Goal: Use online tool/utility

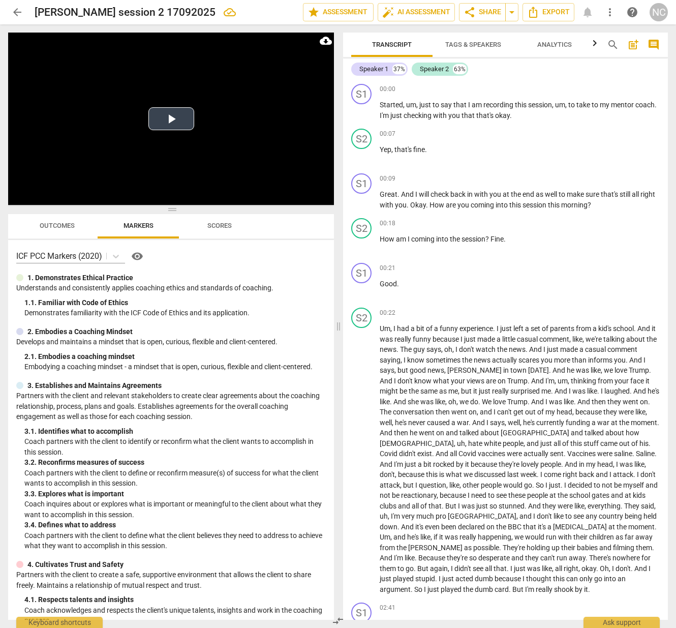
click at [171, 121] on button "Play Video" at bounding box center [171, 118] width 46 height 23
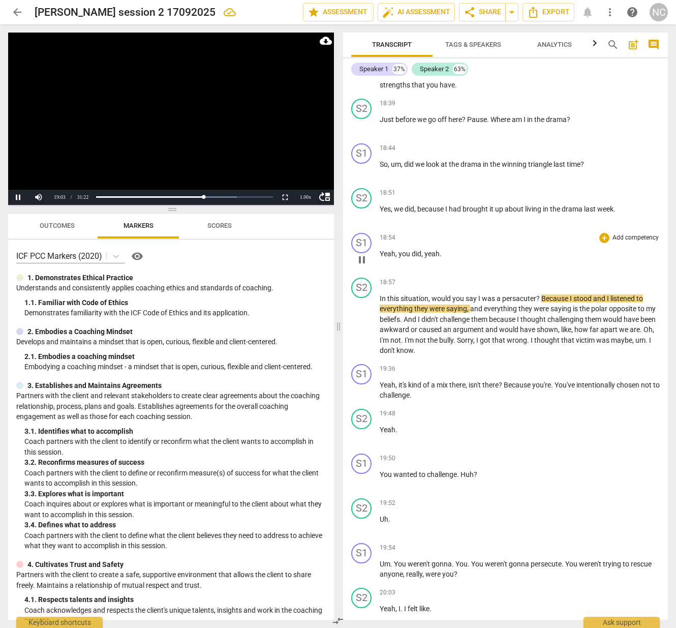
scroll to position [4517, 0]
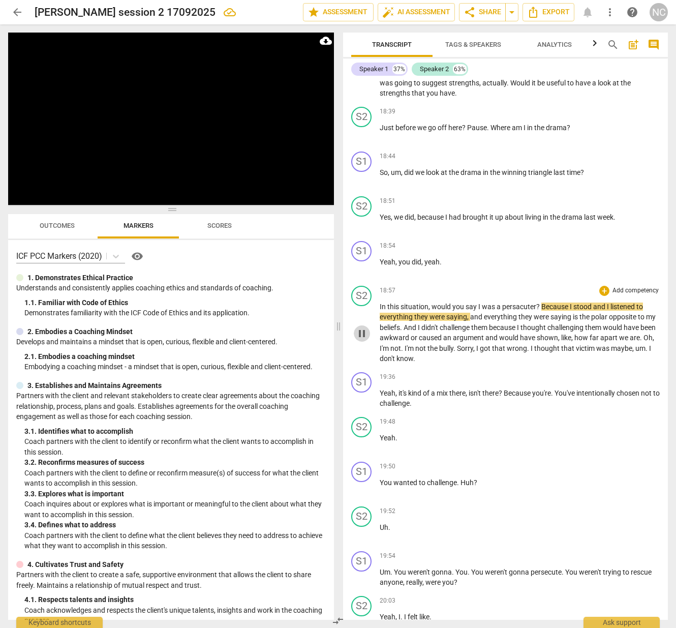
drag, startPoint x: 362, startPoint y: 264, endPoint x: 419, endPoint y: 262, distance: 58.0
click at [365, 327] on span "pause" at bounding box center [362, 333] width 12 height 12
click at [514, 303] on span "persacuter" at bounding box center [519, 307] width 34 height 8
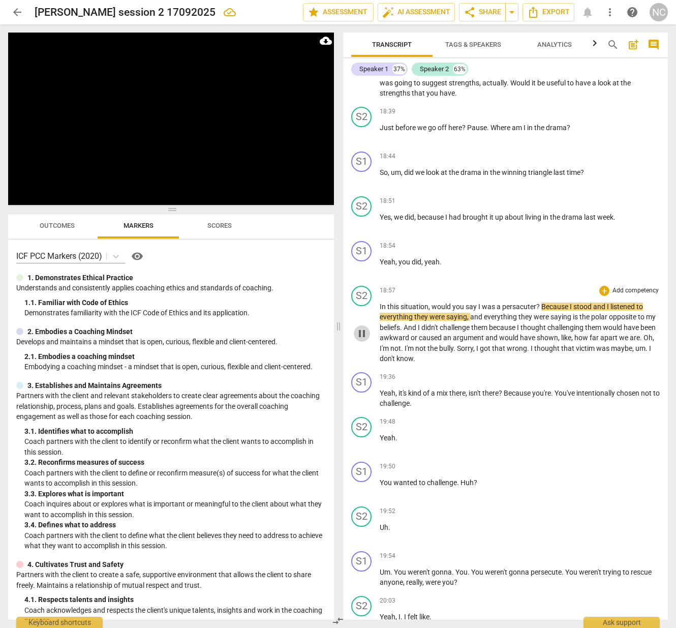
click at [365, 327] on span "pause" at bounding box center [362, 333] width 12 height 12
click at [536, 303] on span "?" at bounding box center [538, 307] width 5 height 8
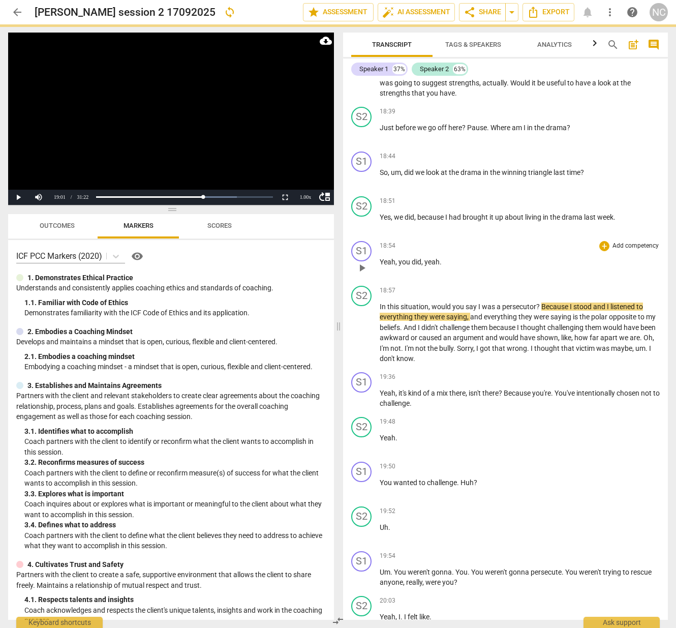
click at [499, 241] on div "18:54 + Add competency keyboard_arrow_right" at bounding box center [520, 246] width 280 height 10
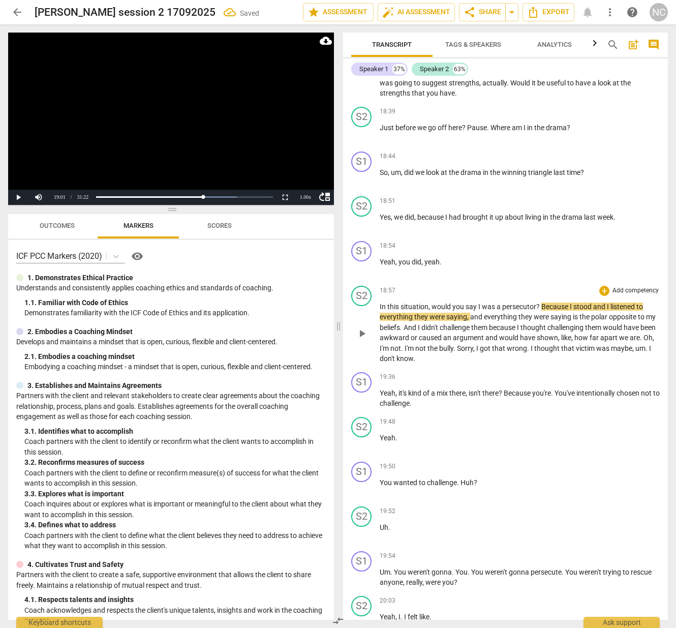
click at [572, 303] on span "I" at bounding box center [572, 307] width 4 height 8
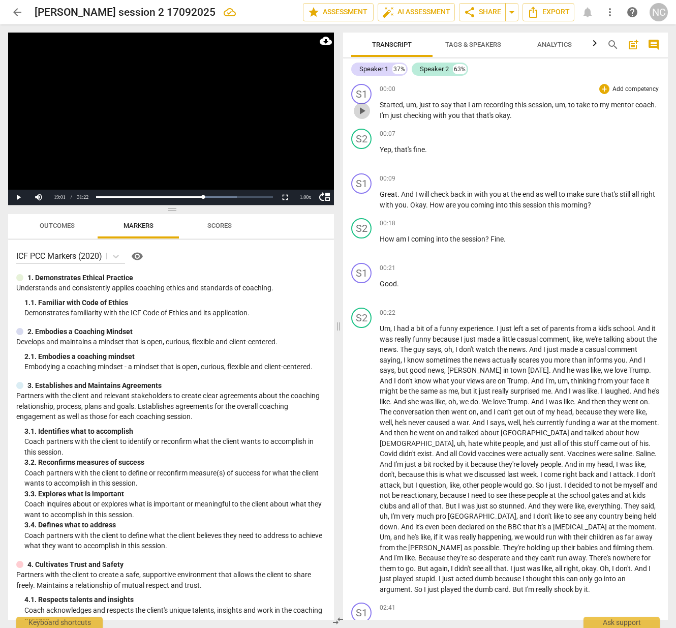
click at [363, 114] on span "play_arrow" at bounding box center [362, 111] width 12 height 12
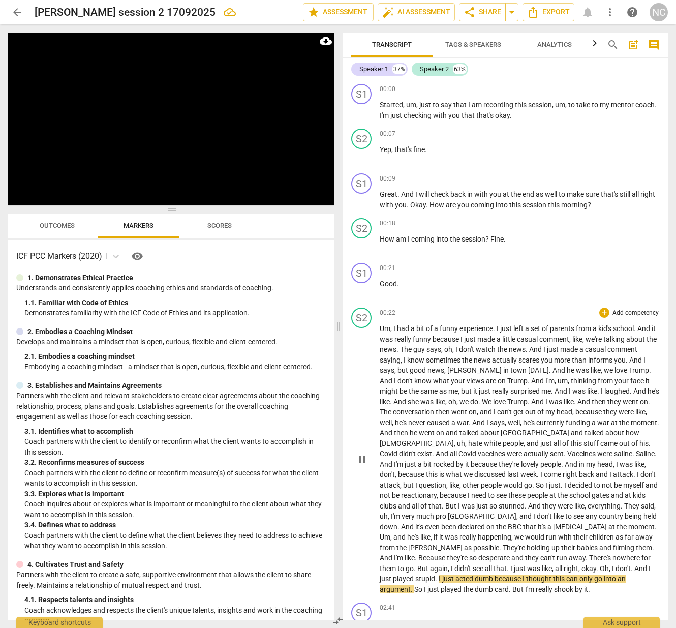
click at [473, 564] on span "see" at bounding box center [479, 568] width 12 height 8
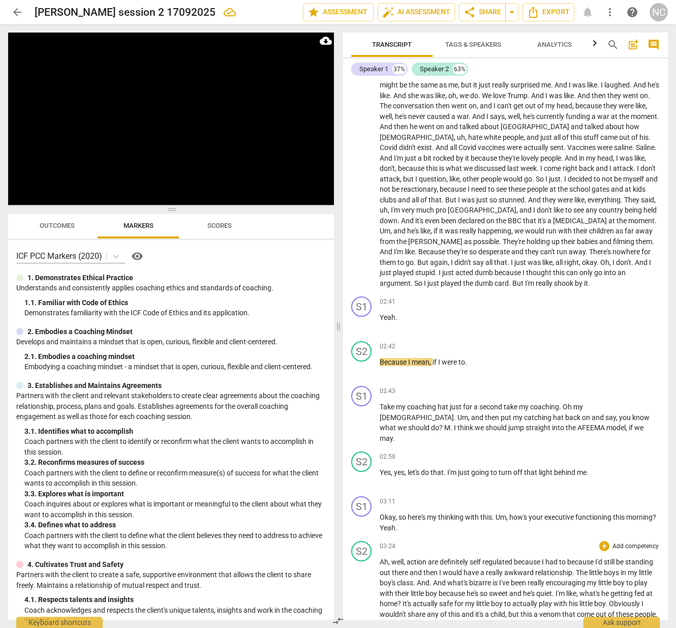
scroll to position [329, 0]
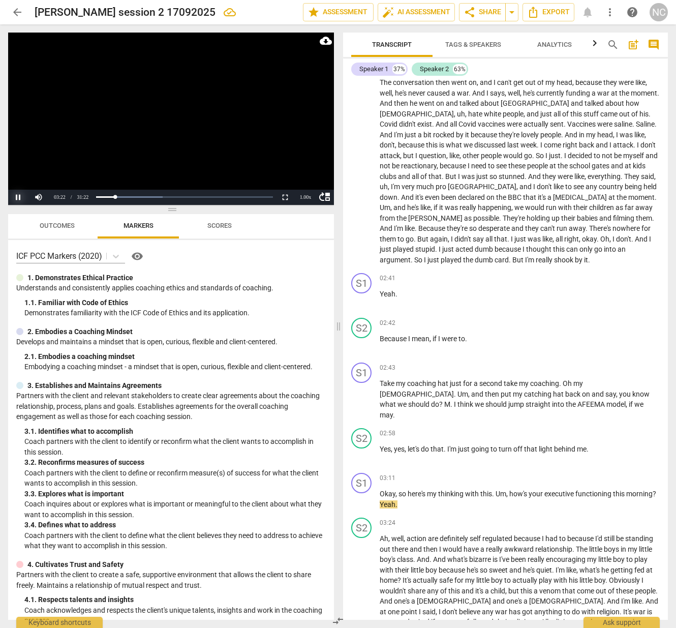
click at [20, 196] on button "Pause" at bounding box center [18, 197] width 20 height 15
click at [365, 494] on span "play_arrow" at bounding box center [362, 500] width 12 height 12
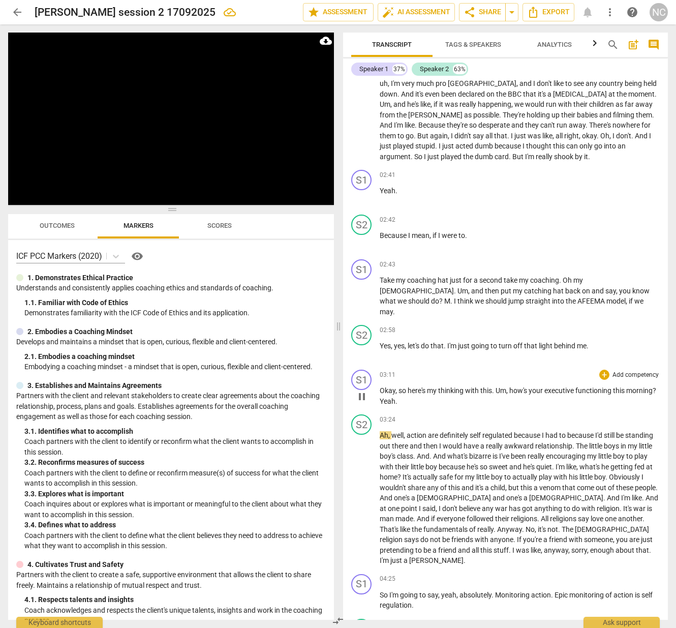
scroll to position [434, 0]
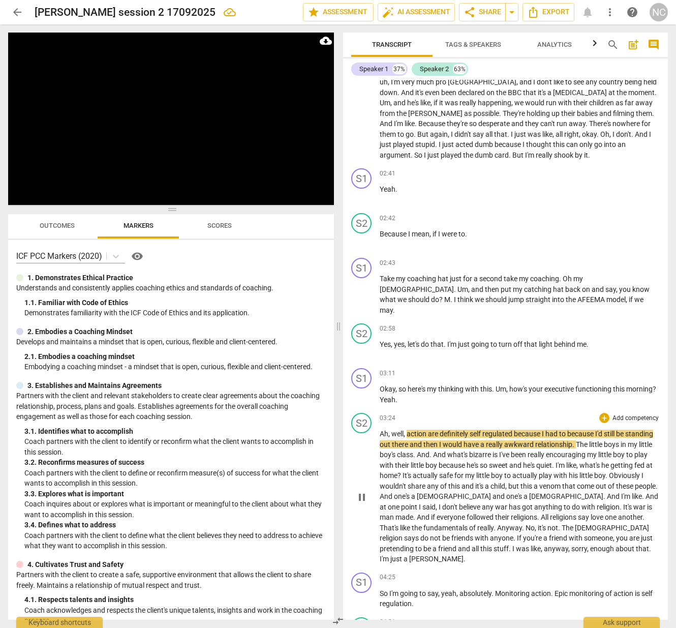
click at [363, 491] on span "pause" at bounding box center [362, 497] width 12 height 12
click at [381, 430] on span "Ah" at bounding box center [384, 434] width 9 height 8
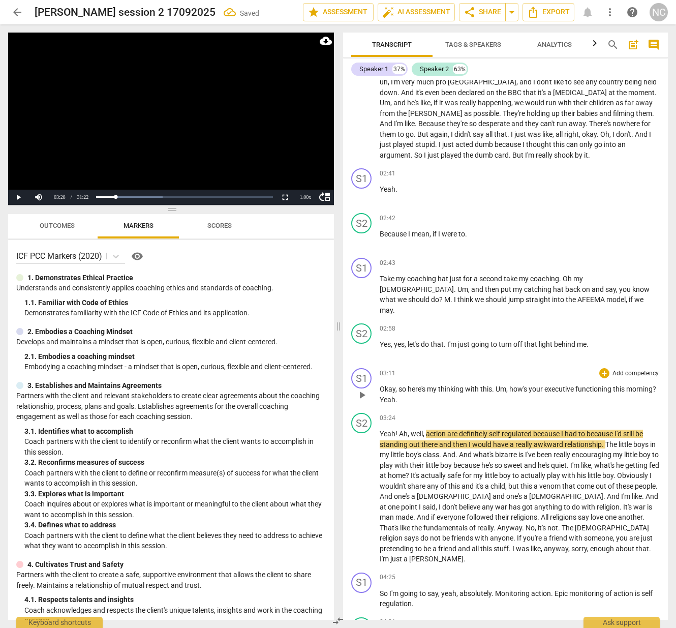
click at [431, 384] on p "Okay , so here's my thinking with this . Um , how's your executive functioning …" at bounding box center [520, 394] width 280 height 21
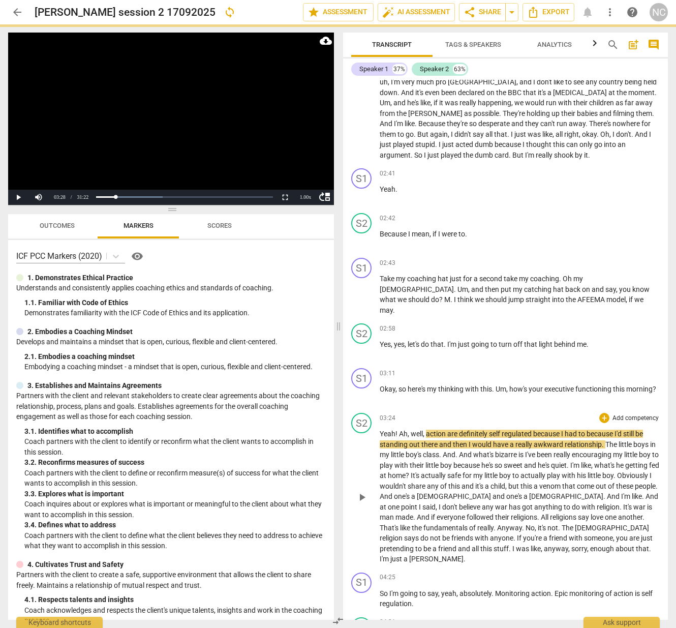
click at [365, 491] on span "play_arrow" at bounding box center [362, 497] width 12 height 12
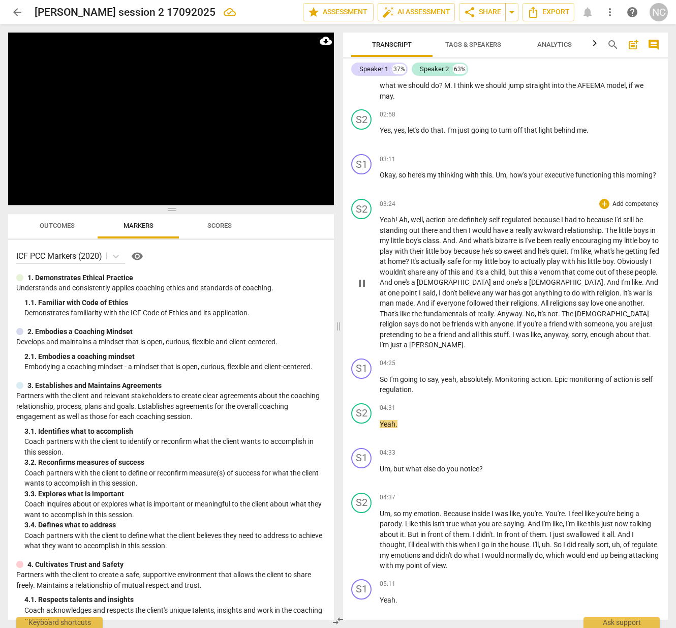
scroll to position [722, 0]
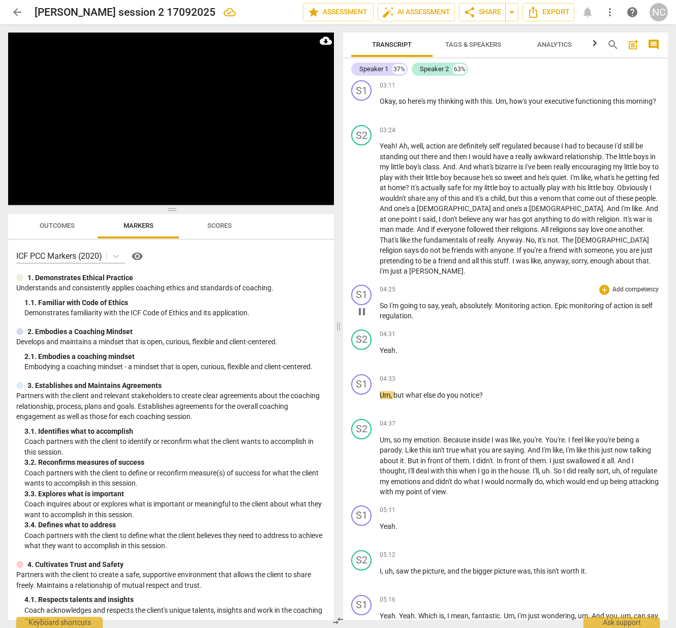
click at [642, 302] on span "is" at bounding box center [638, 306] width 7 height 8
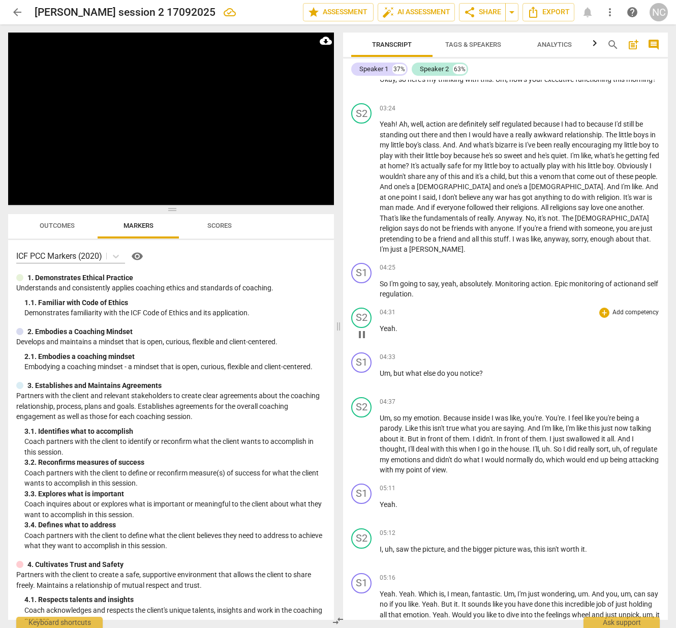
scroll to position [741, 0]
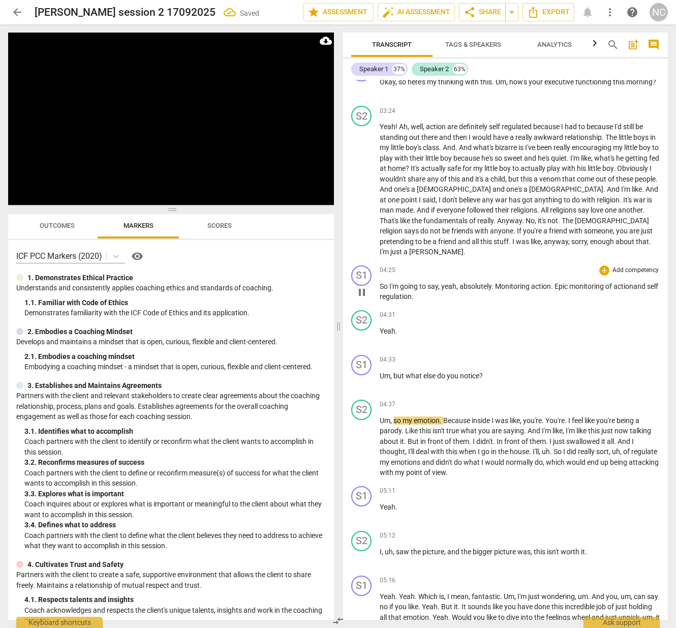
click at [362, 286] on span "pause" at bounding box center [362, 292] width 12 height 12
click at [365, 286] on span "play_arrow" at bounding box center [362, 292] width 12 height 12
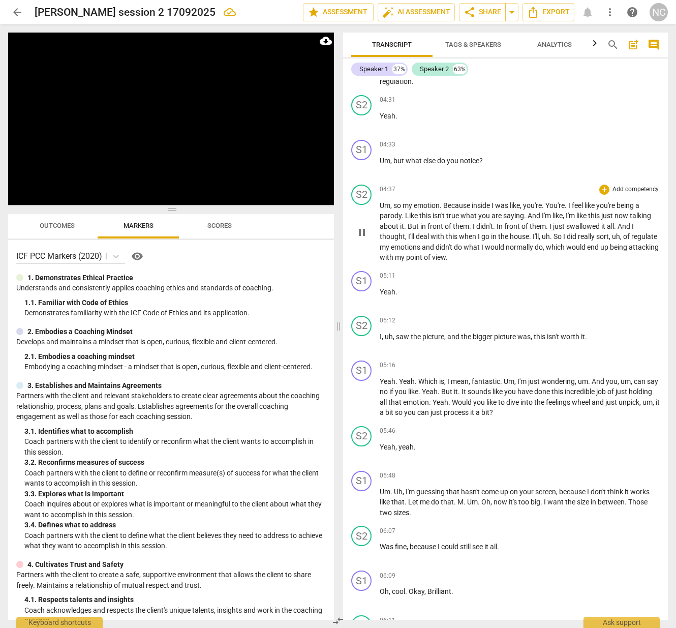
scroll to position [995, 0]
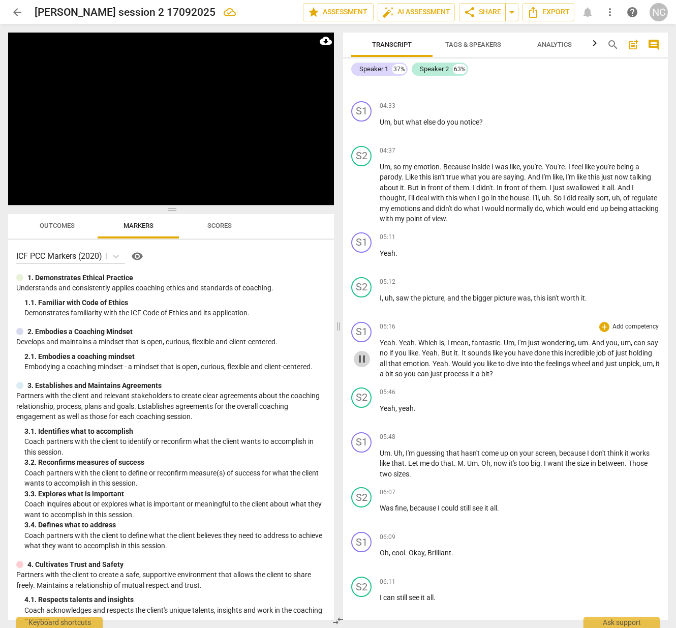
click at [362, 353] on span "pause" at bounding box center [362, 359] width 12 height 12
click at [436, 349] on span "Yeah" at bounding box center [430, 353] width 16 height 8
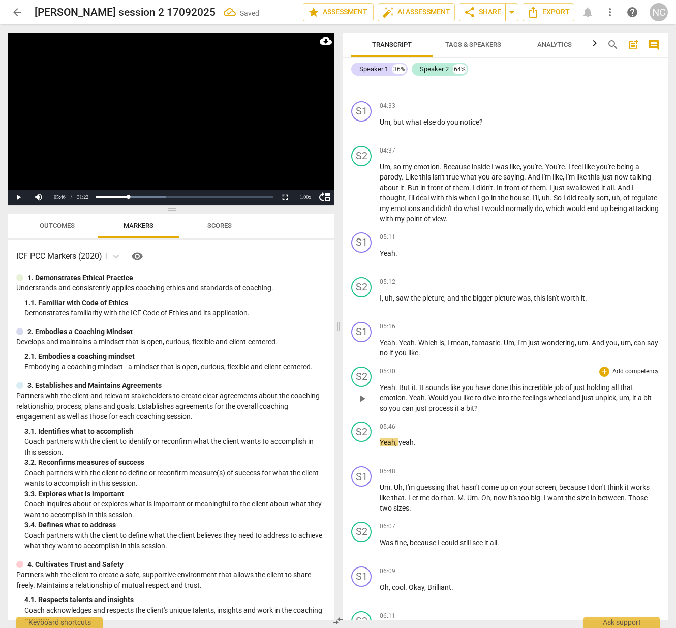
click at [399, 383] on span "But" at bounding box center [405, 387] width 13 height 8
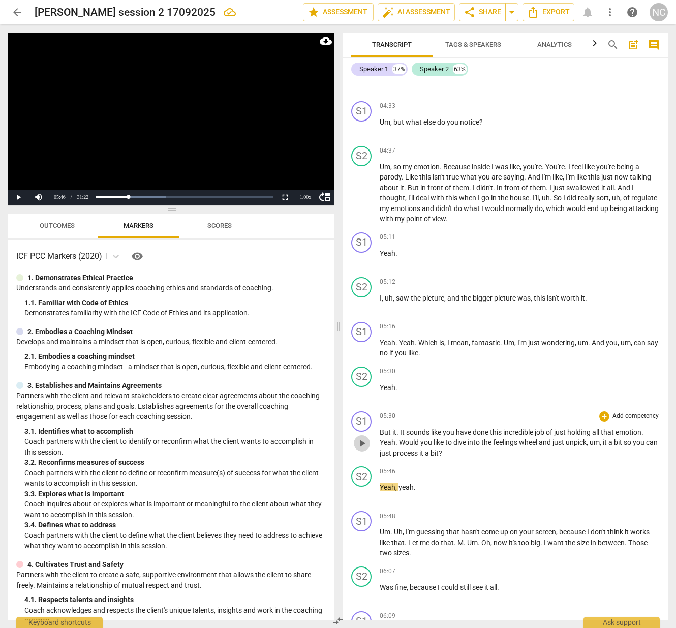
click at [364, 437] on span "play_arrow" at bounding box center [362, 443] width 12 height 12
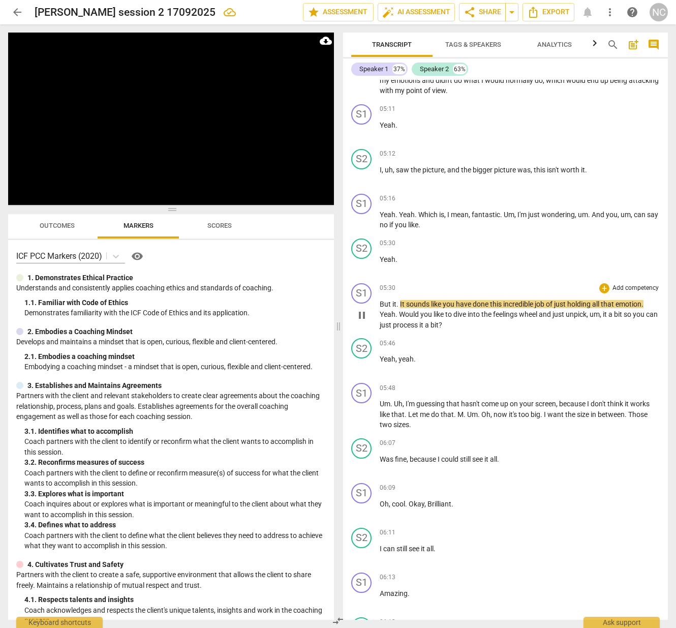
scroll to position [1124, 0]
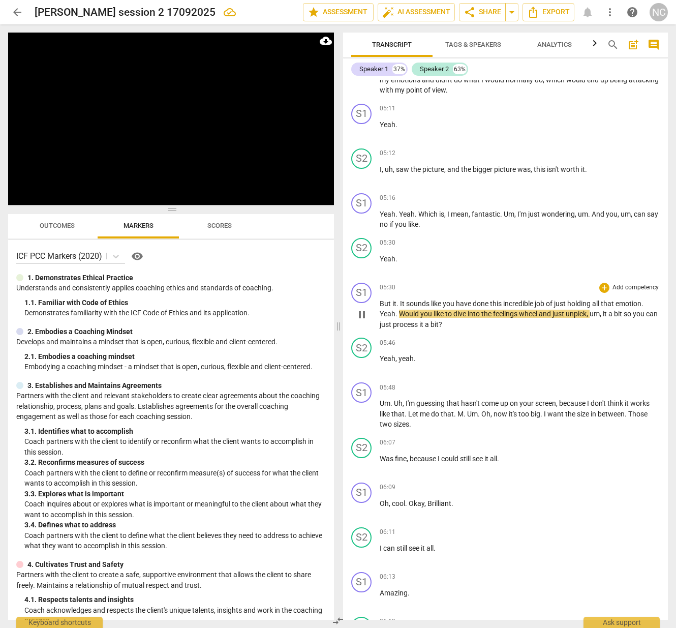
drag, startPoint x: 399, startPoint y: 280, endPoint x: 399, endPoint y: 285, distance: 5.6
click at [399, 310] on span "Would" at bounding box center [409, 314] width 21 height 8
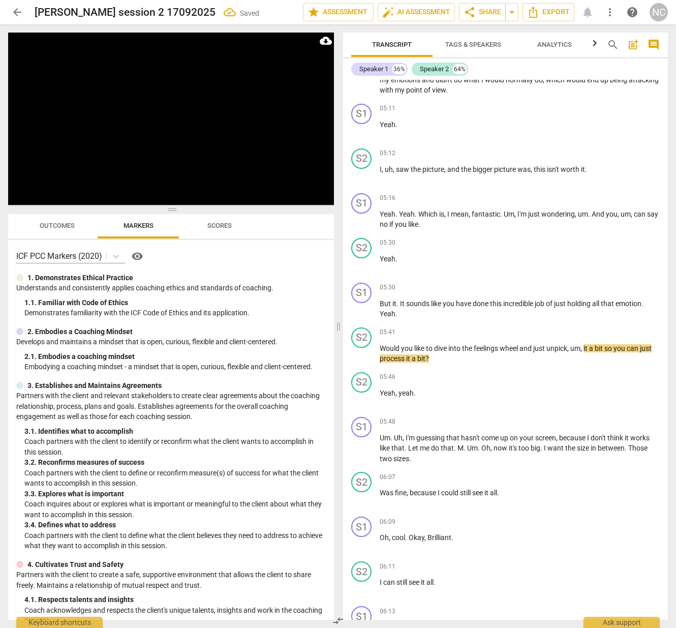
scroll to position [1124, 0]
click at [365, 303] on span "pause" at bounding box center [362, 309] width 12 height 12
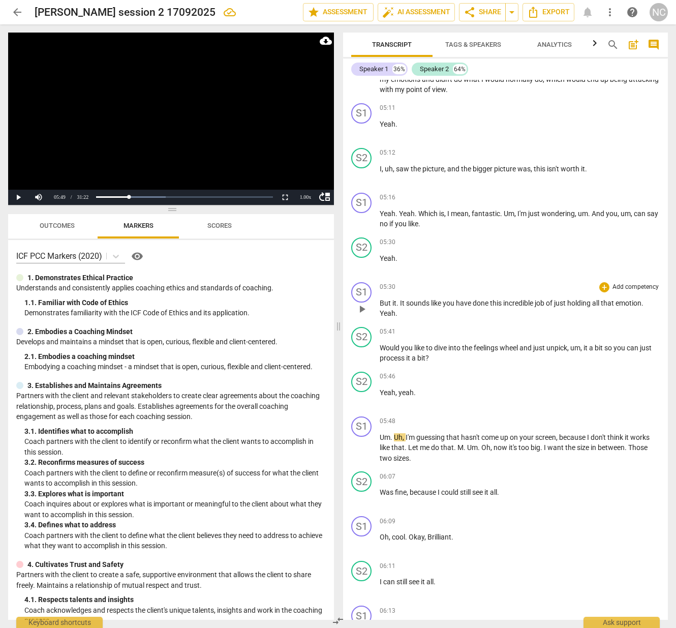
click at [644, 299] on span "." at bounding box center [643, 303] width 2 height 8
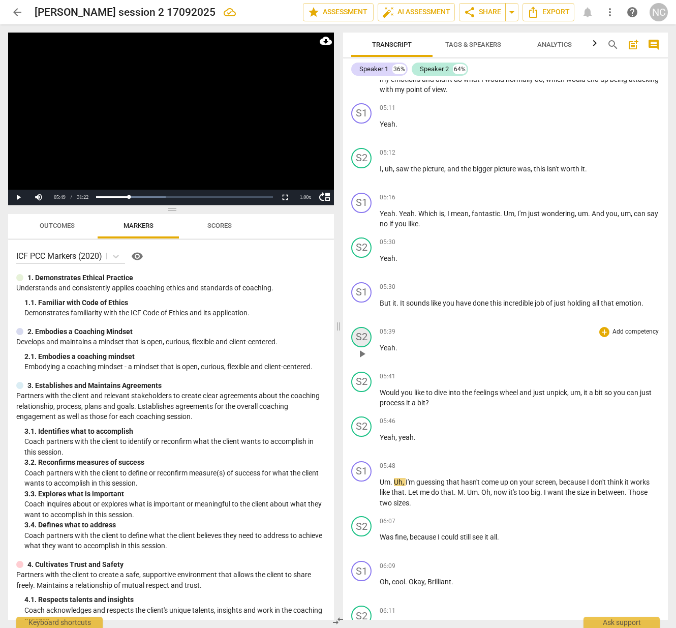
click at [365, 327] on div "S2" at bounding box center [361, 337] width 20 height 20
click at [375, 352] on div "Speaker 2" at bounding box center [400, 353] width 76 height 16
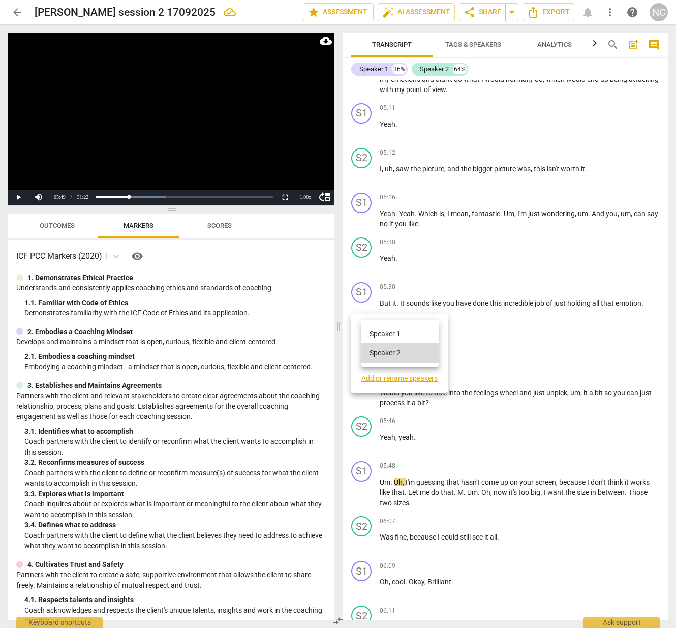
click at [383, 337] on li "Speaker 1" at bounding box center [400, 333] width 77 height 19
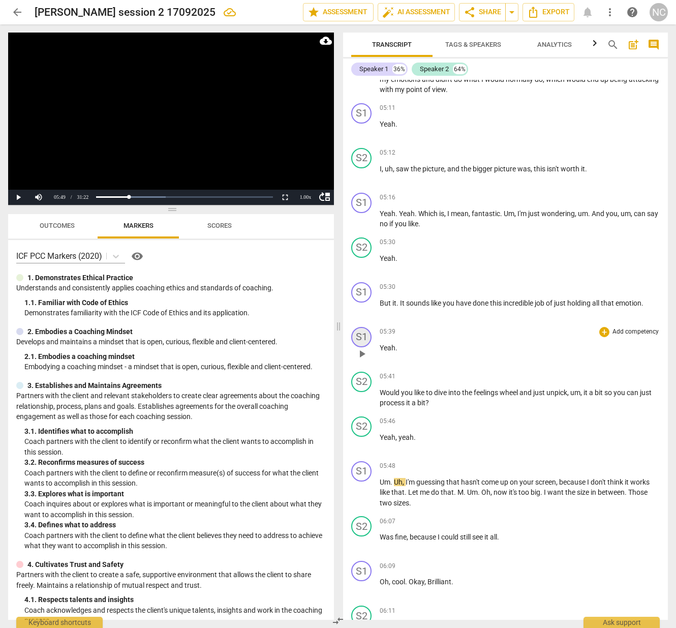
scroll to position [1123, 0]
click at [360, 328] on div "S1" at bounding box center [361, 338] width 20 height 20
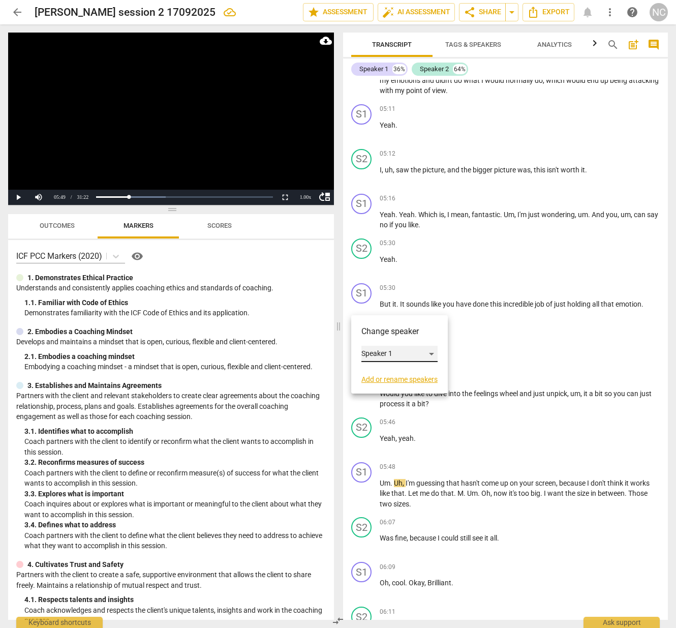
click at [398, 352] on div "Speaker 1" at bounding box center [400, 354] width 76 height 16
click at [402, 372] on li "Speaker 2" at bounding box center [400, 373] width 77 height 19
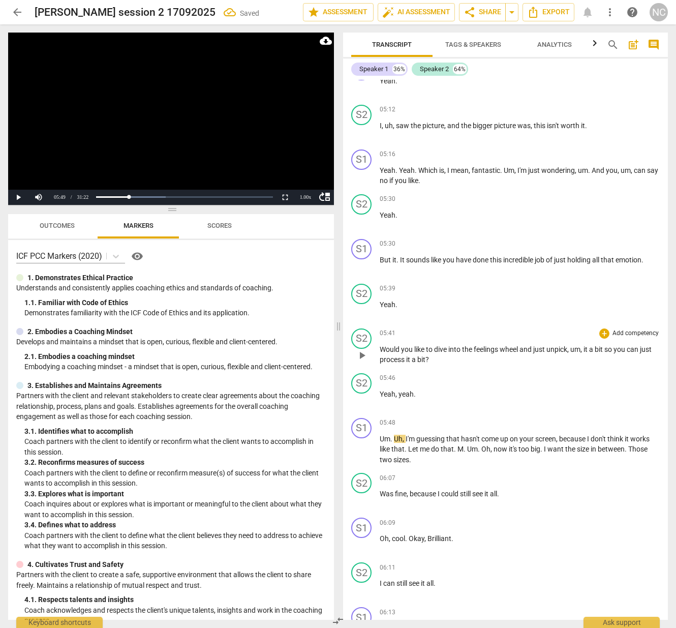
scroll to position [1177, 0]
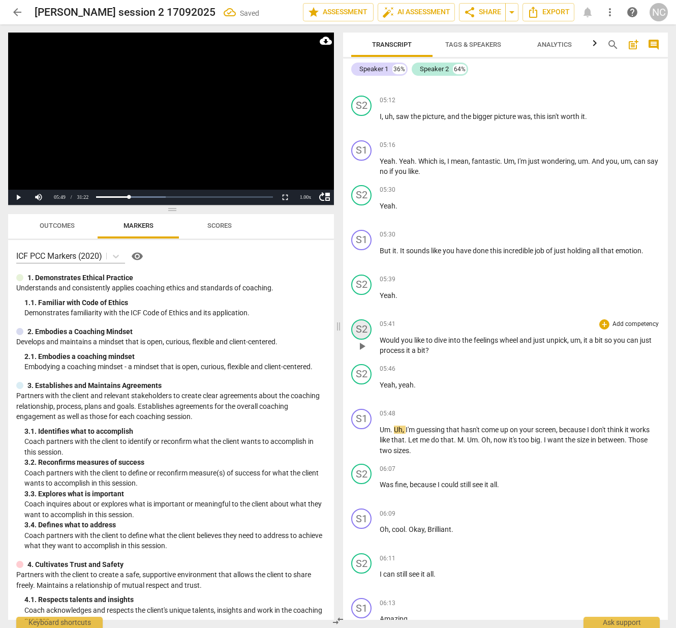
click at [363, 319] on div "S2" at bounding box center [361, 329] width 20 height 20
click at [380, 342] on div "Speaker 2" at bounding box center [400, 345] width 76 height 16
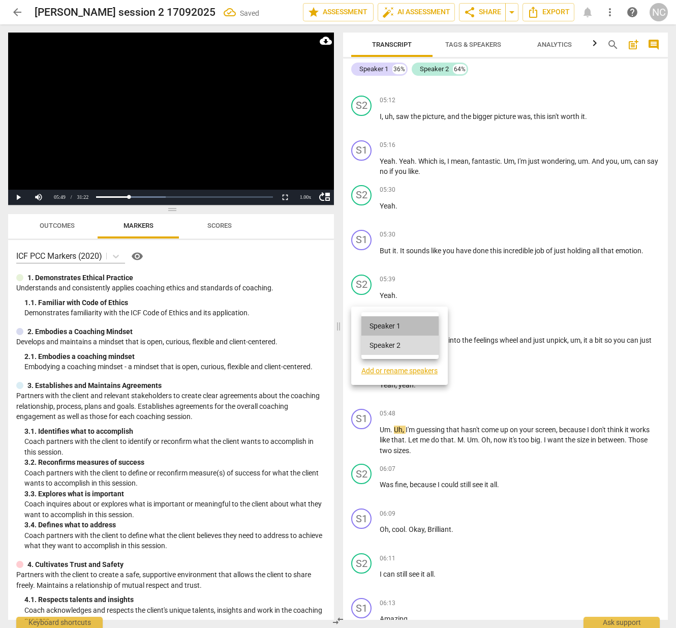
click at [384, 325] on li "Speaker 1" at bounding box center [400, 325] width 77 height 19
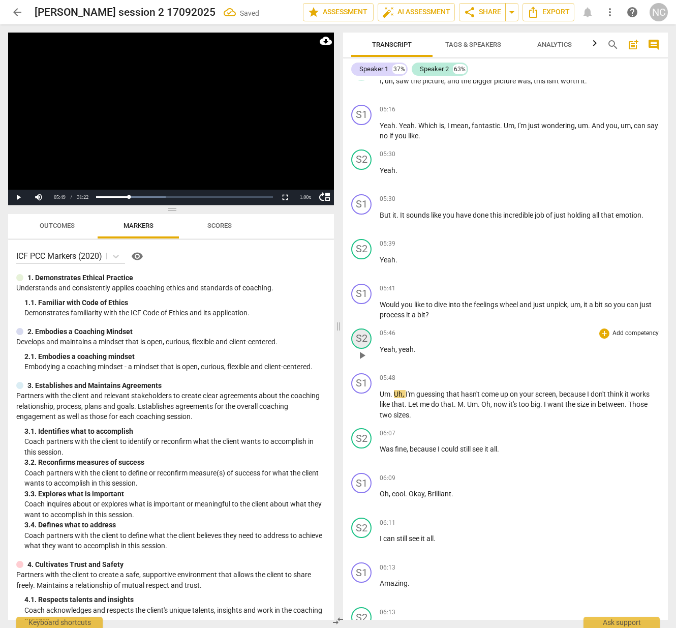
scroll to position [1213, 0]
click at [362, 304] on span "play_arrow" at bounding box center [362, 310] width 12 height 12
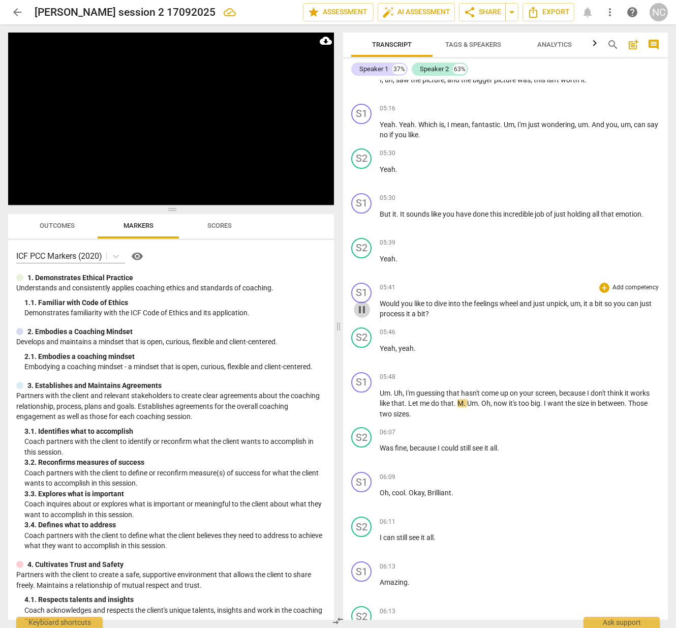
click at [363, 304] on span "pause" at bounding box center [362, 310] width 12 height 12
click at [363, 304] on span "play_arrow" at bounding box center [362, 310] width 12 height 12
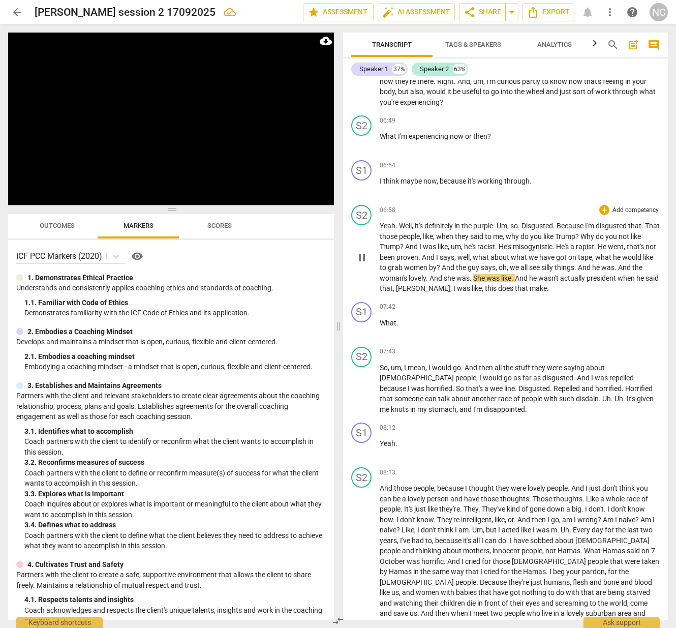
scroll to position [1908, 0]
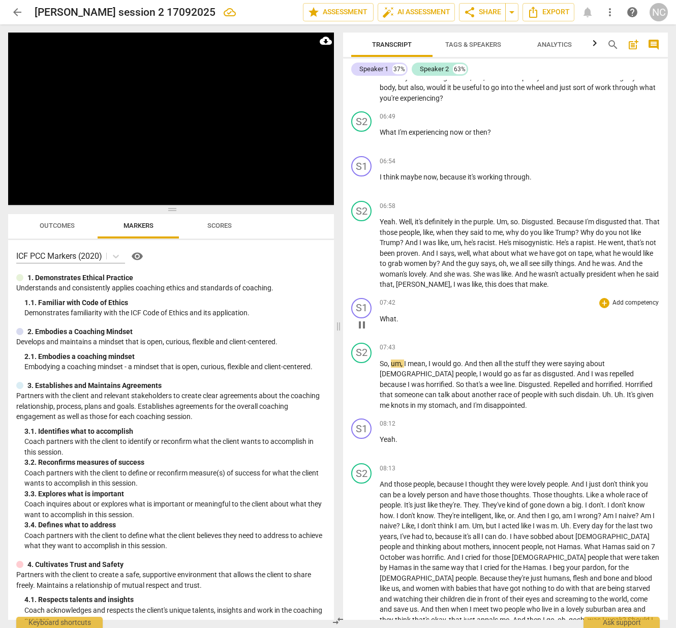
click at [382, 315] on span "What" at bounding box center [388, 319] width 17 height 8
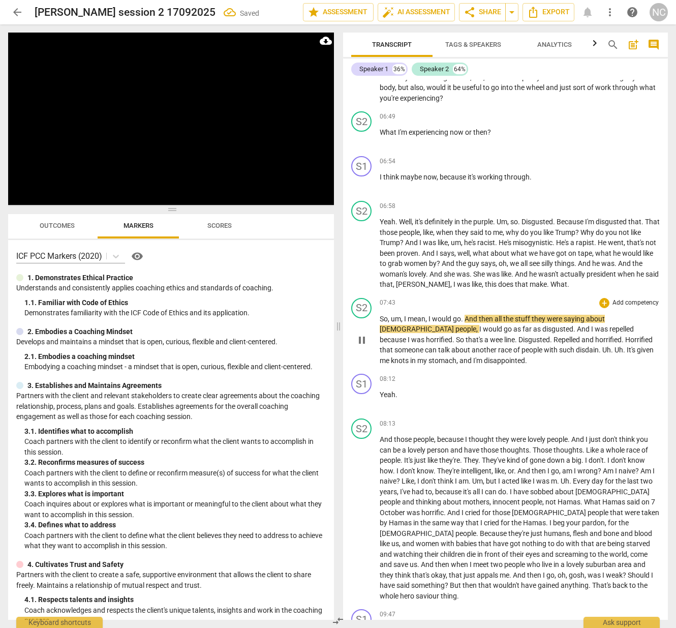
click at [381, 315] on span "So" at bounding box center [384, 319] width 8 height 8
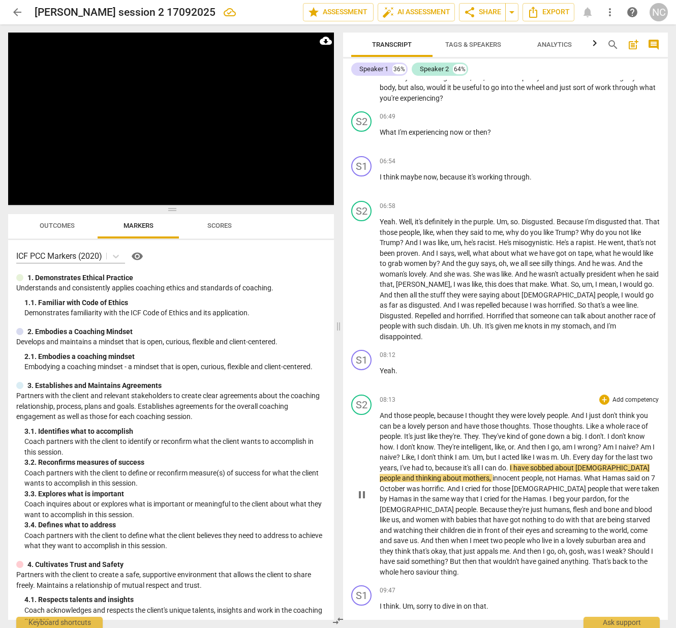
click at [557, 453] on span "m" at bounding box center [554, 457] width 6 height 8
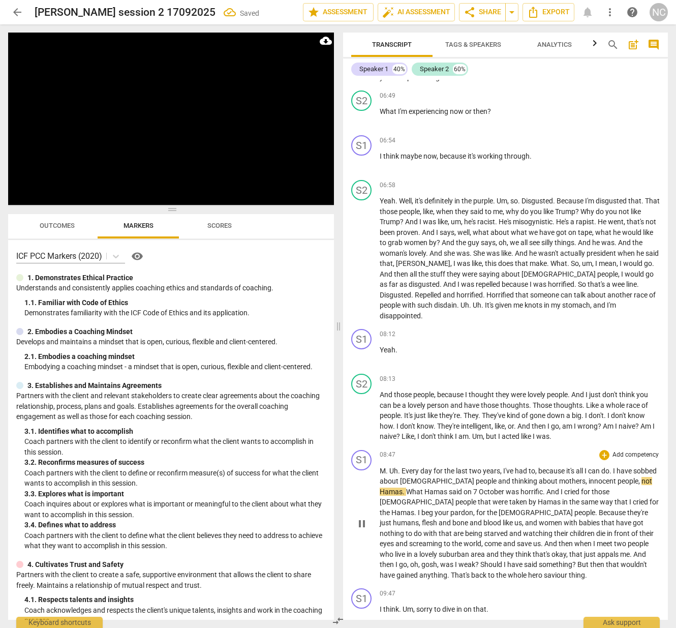
scroll to position [1945, 0]
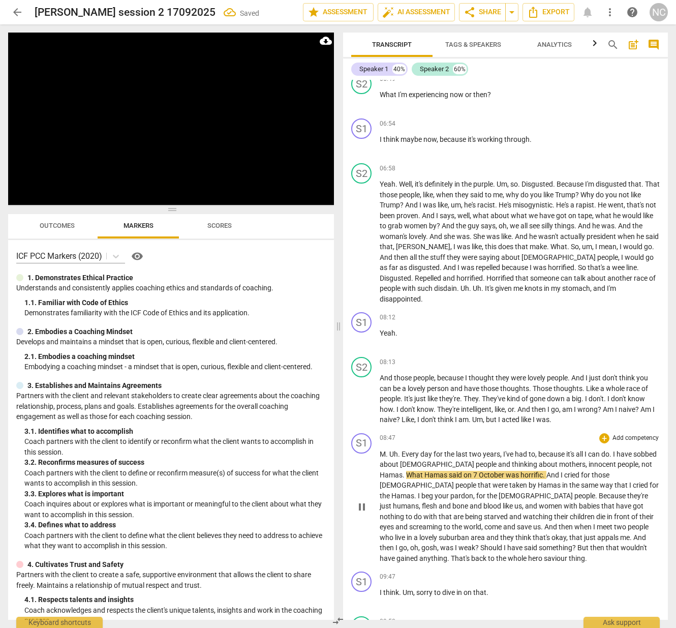
click at [402, 450] on span "Every" at bounding box center [411, 454] width 19 height 8
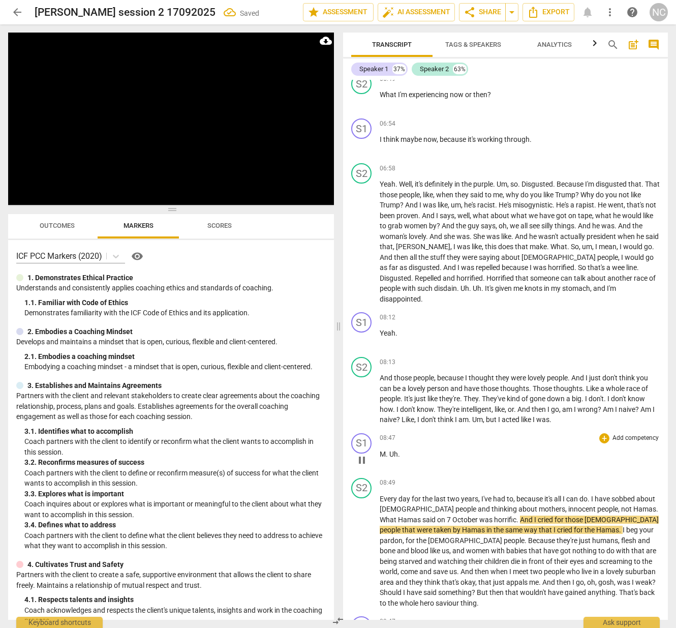
click at [397, 450] on span "Uh" at bounding box center [393, 454] width 9 height 8
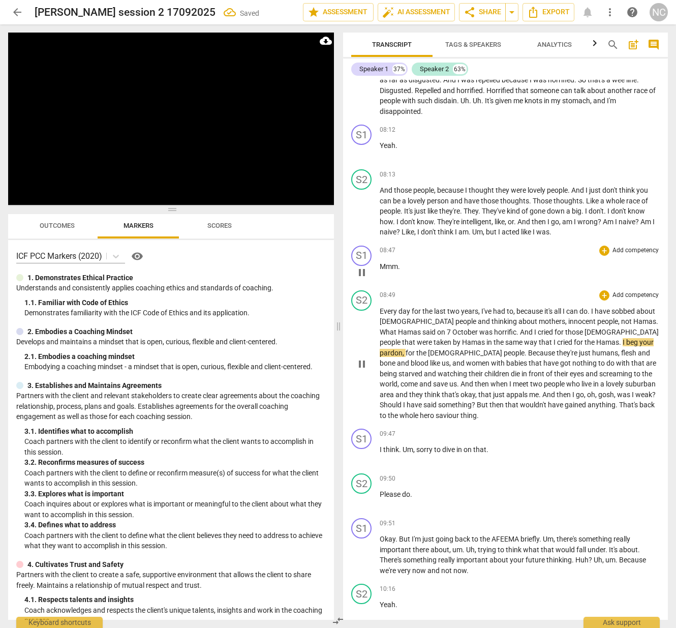
scroll to position [2131, 0]
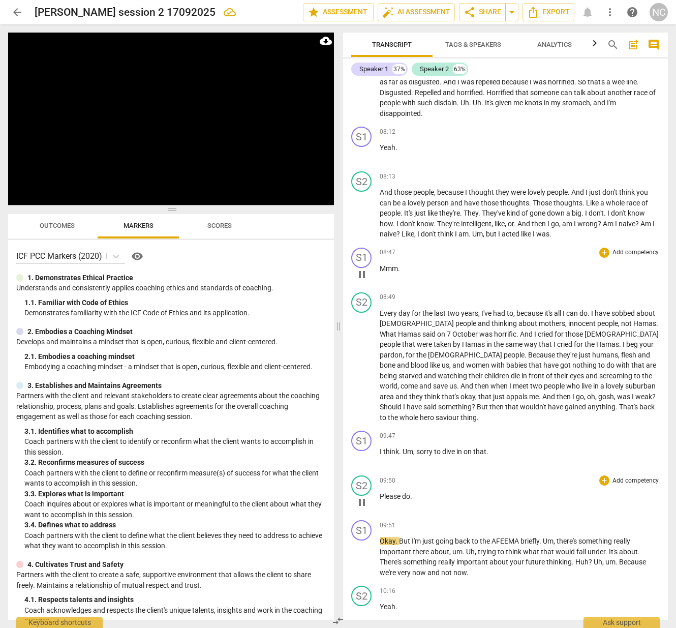
click at [365, 496] on span "pause" at bounding box center [362, 502] width 12 height 12
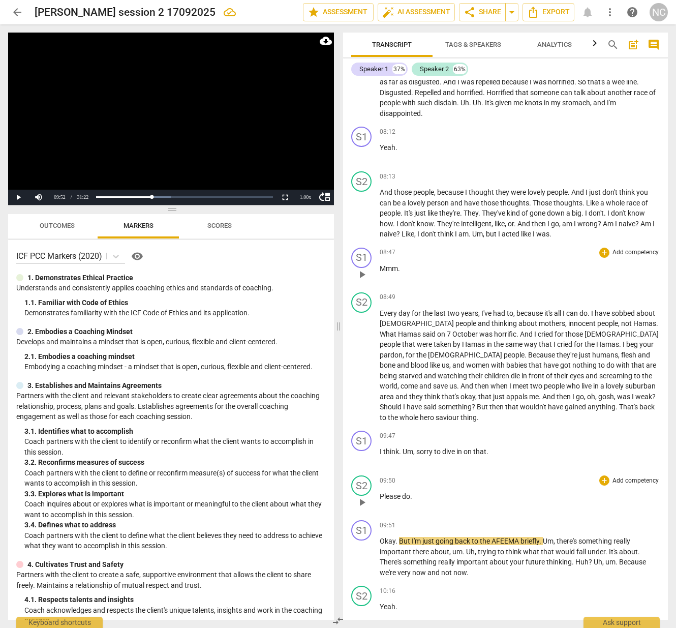
click at [363, 496] on span "play_arrow" at bounding box center [362, 502] width 12 height 12
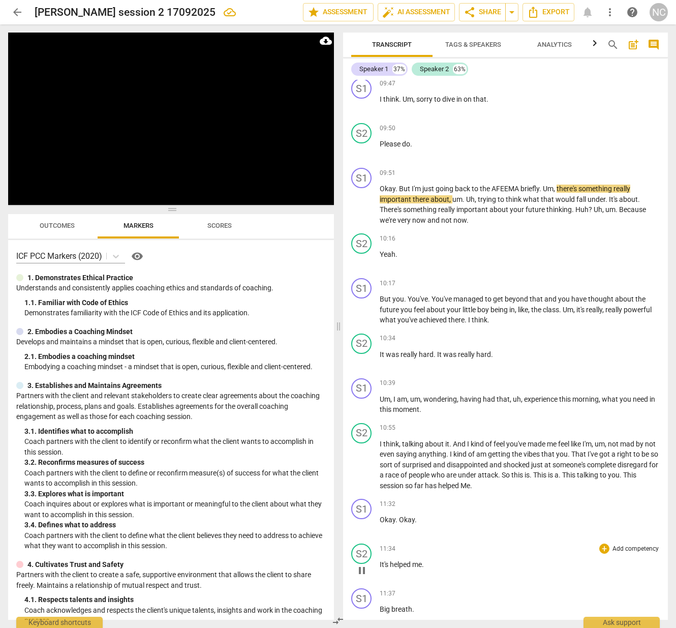
scroll to position [2475, 0]
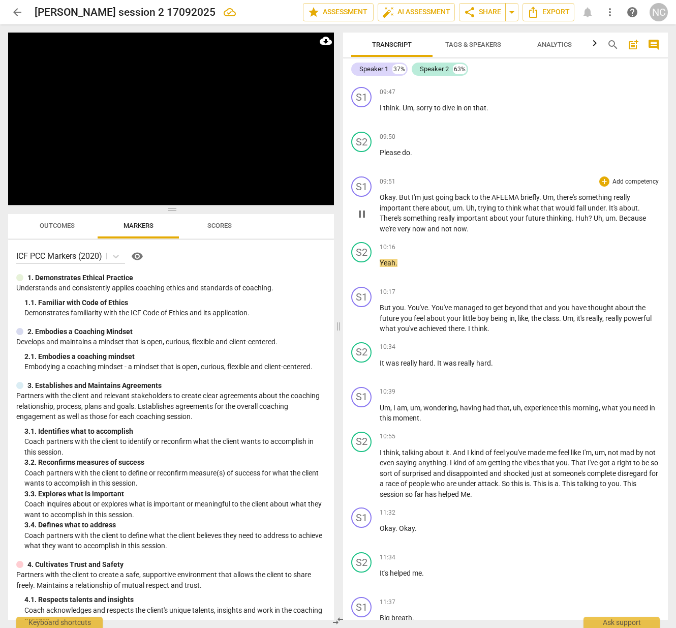
click at [363, 208] on span "pause" at bounding box center [362, 214] width 12 height 12
click at [578, 214] on span "Huh" at bounding box center [582, 218] width 13 height 8
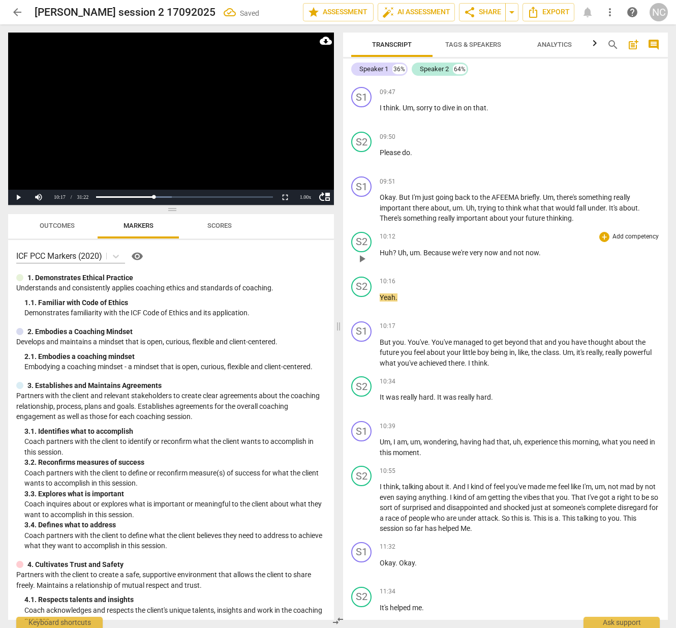
click at [381, 249] on span "Huh" at bounding box center [386, 253] width 13 height 8
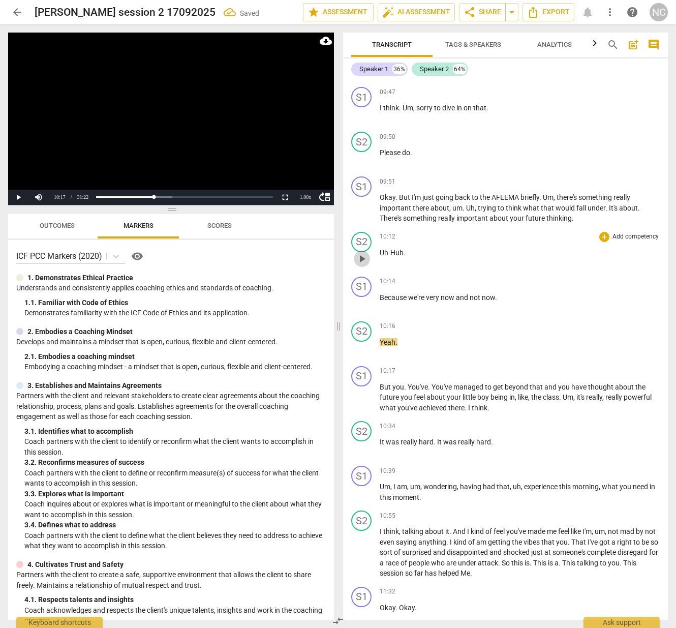
click at [367, 253] on span "play_arrow" at bounding box center [362, 259] width 12 height 12
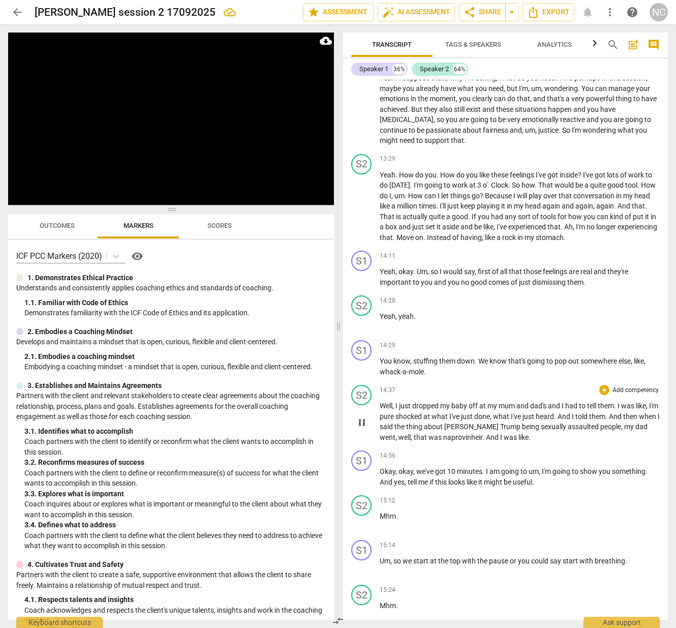
scroll to position [3346, 0]
click at [483, 433] on span "." at bounding box center [485, 437] width 4 height 8
click at [365, 416] on span "pause" at bounding box center [362, 422] width 12 height 12
click at [482, 433] on span "naprovinheir" at bounding box center [462, 437] width 39 height 8
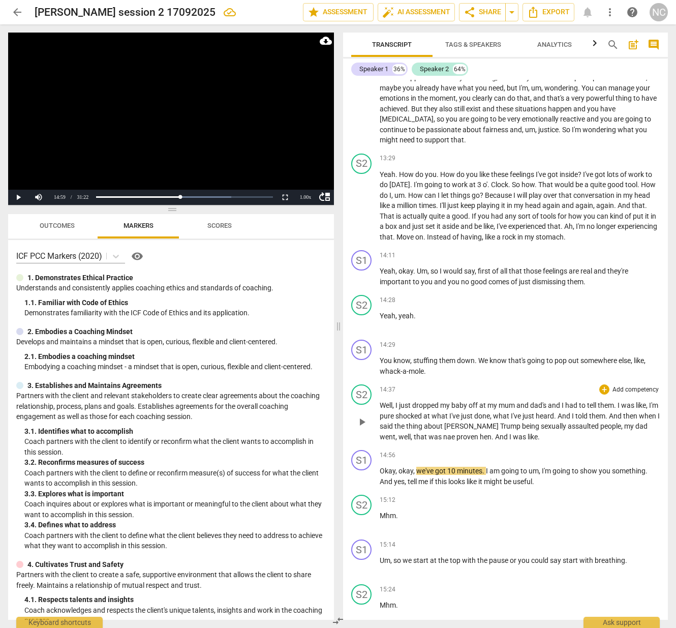
scroll to position [0, 0]
click at [360, 471] on span "play_arrow" at bounding box center [362, 477] width 12 height 12
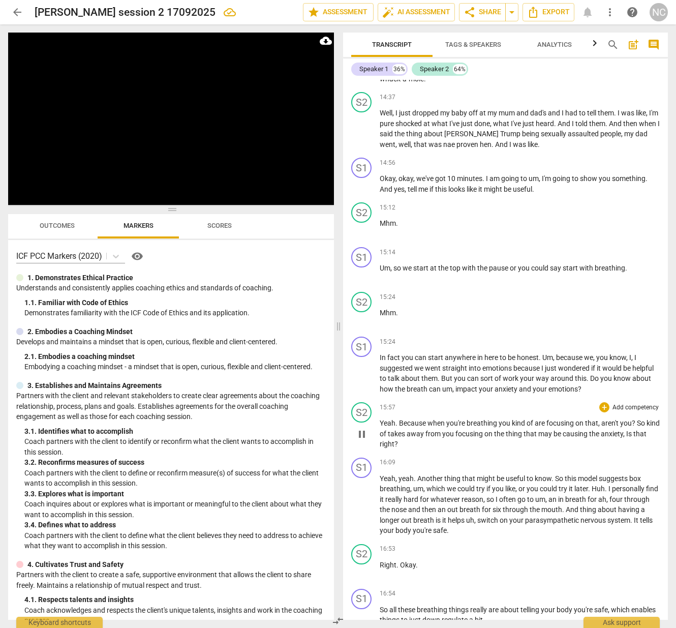
scroll to position [3646, 0]
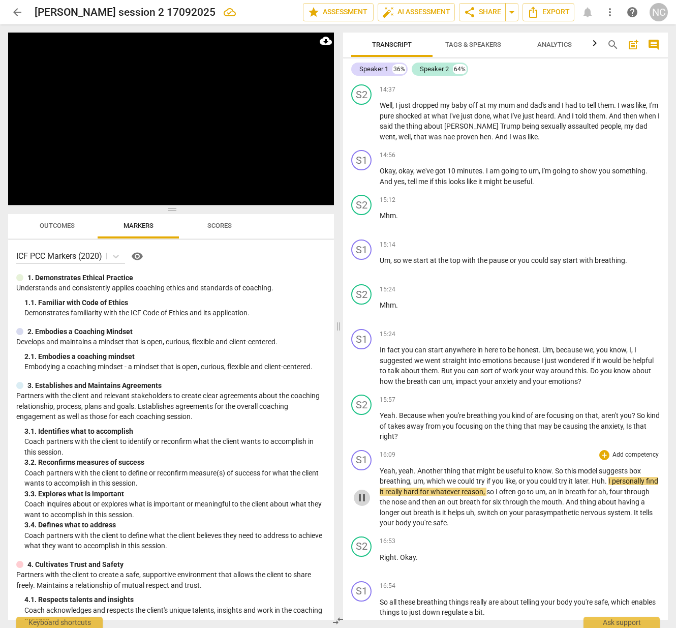
click at [358, 492] on span "pause" at bounding box center [362, 498] width 12 height 12
click at [595, 477] on span "Huh" at bounding box center [598, 481] width 13 height 8
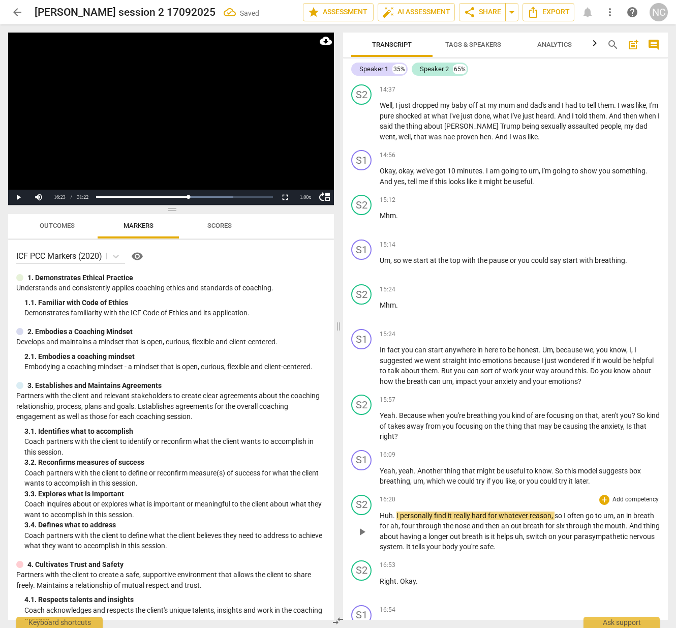
scroll to position [0, 1]
click at [396, 510] on p "Huh . I personally find it really hard for whatever reason , so I often go to u…" at bounding box center [520, 531] width 280 height 42
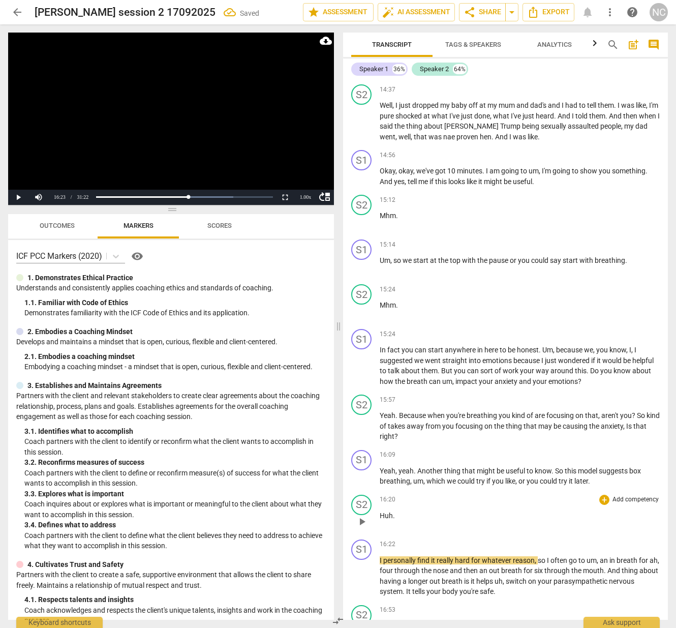
click at [381, 512] on span "Huh" at bounding box center [386, 516] width 13 height 8
click at [360, 570] on span "play_arrow" at bounding box center [362, 576] width 12 height 12
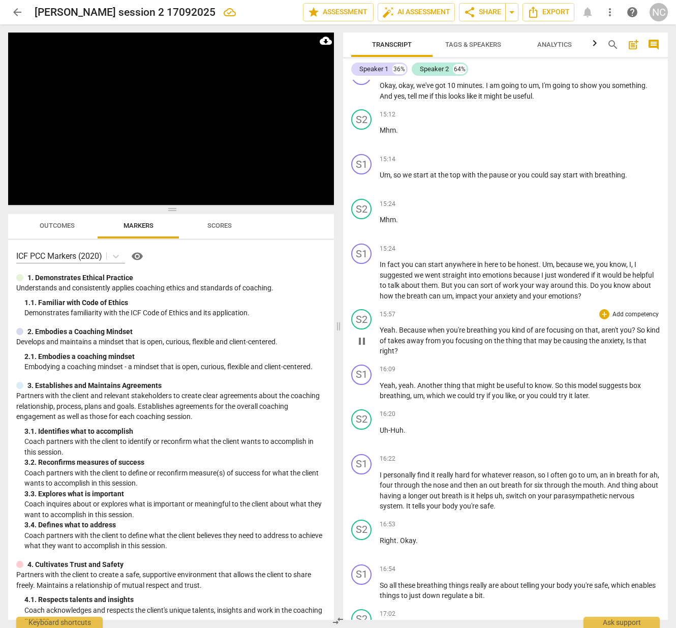
scroll to position [3721, 0]
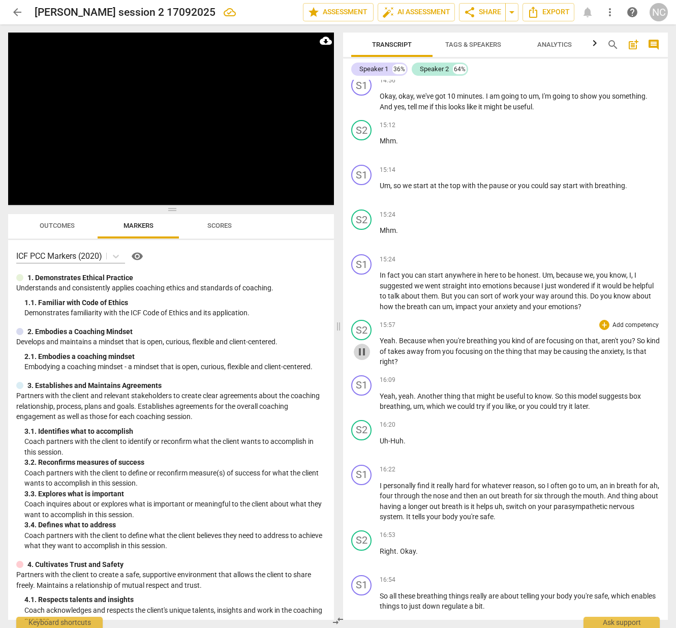
click at [364, 346] on span "pause" at bounding box center [362, 352] width 12 height 12
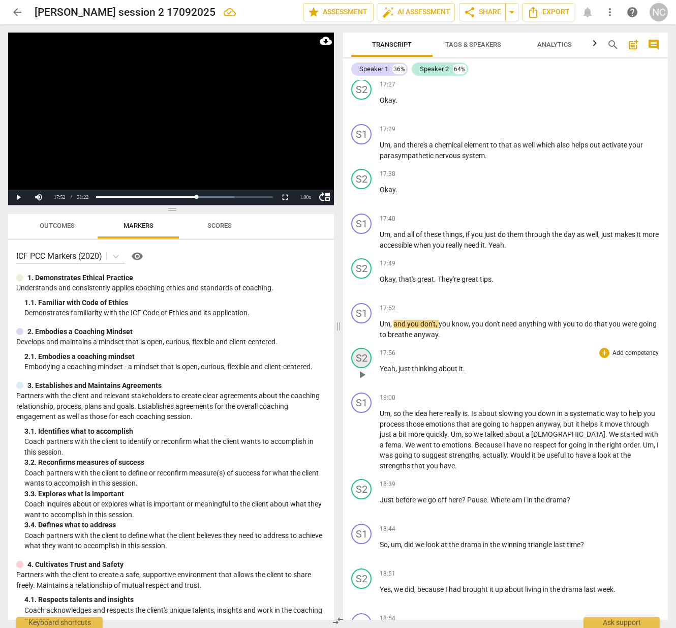
scroll to position [4451, 0]
click at [363, 323] on span "play_arrow" at bounding box center [362, 329] width 12 height 12
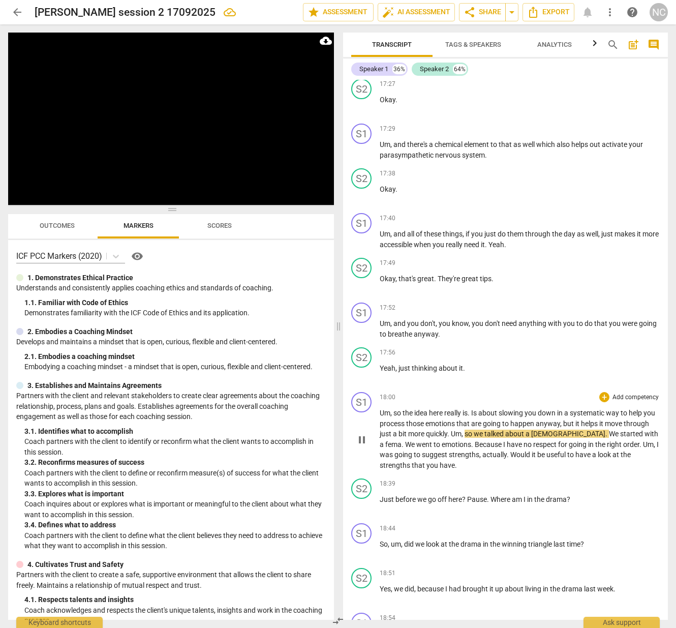
click at [606, 430] on span "." at bounding box center [608, 434] width 4 height 8
click at [612, 430] on span "fema" at bounding box center [620, 434] width 16 height 8
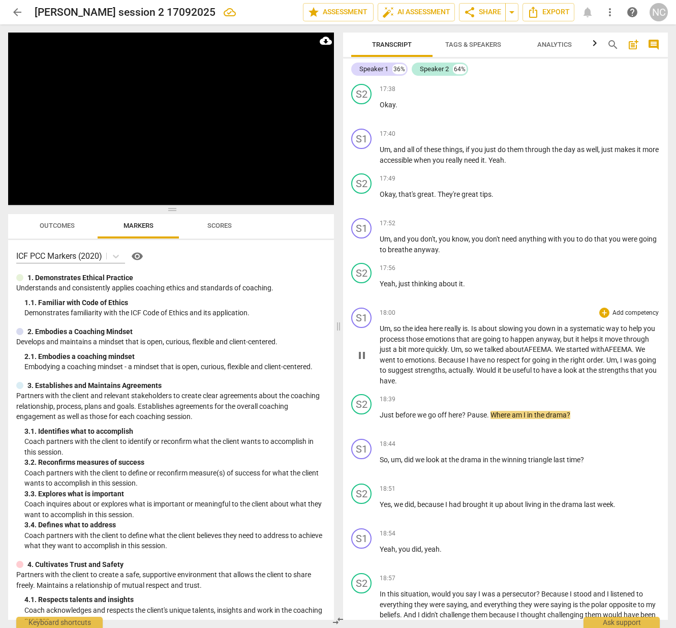
scroll to position [4545, 0]
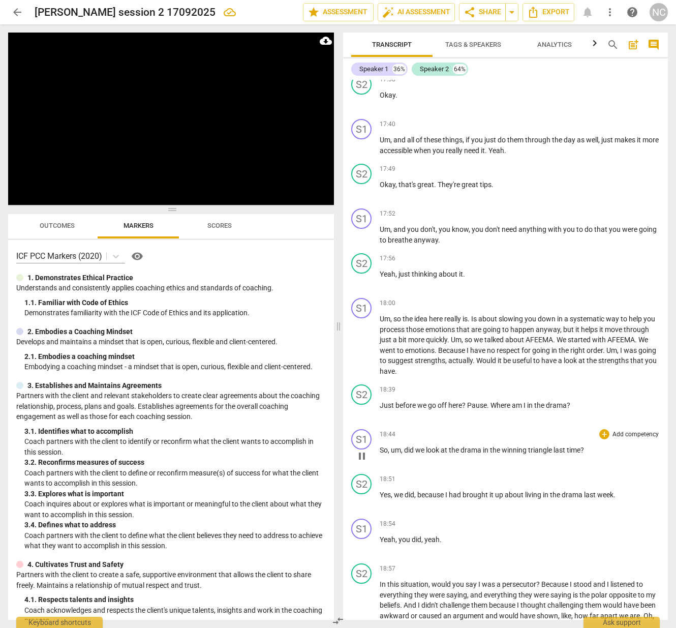
click at [490, 446] on span "in" at bounding box center [486, 450] width 7 height 8
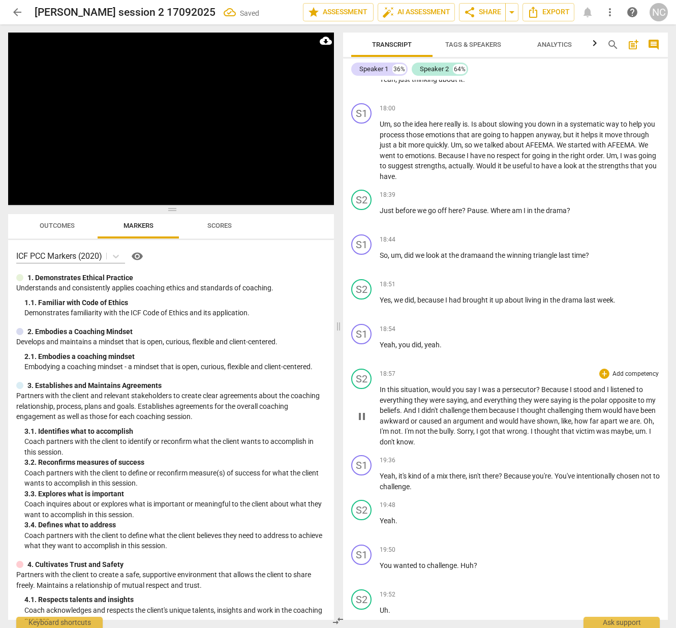
scroll to position [4743, 0]
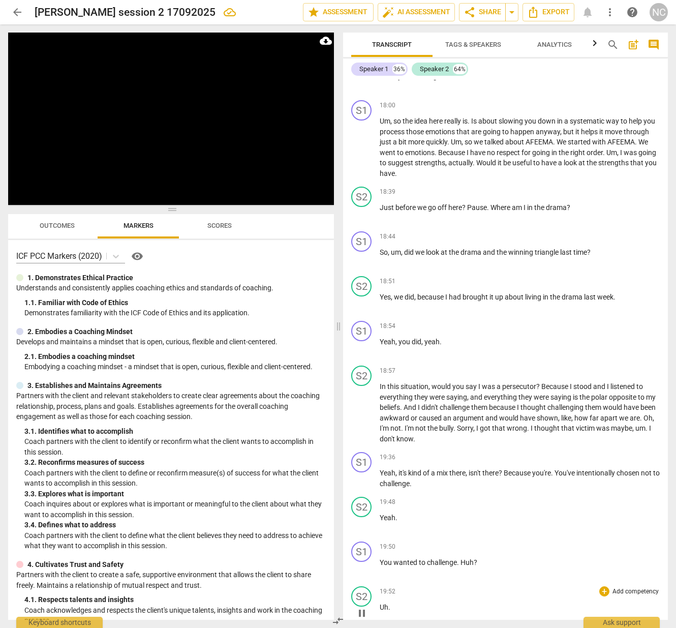
click at [379, 586] on div "S2 play_arrow pause" at bounding box center [365, 604] width 28 height 37
click at [380, 603] on span "Uh" at bounding box center [384, 607] width 9 height 8
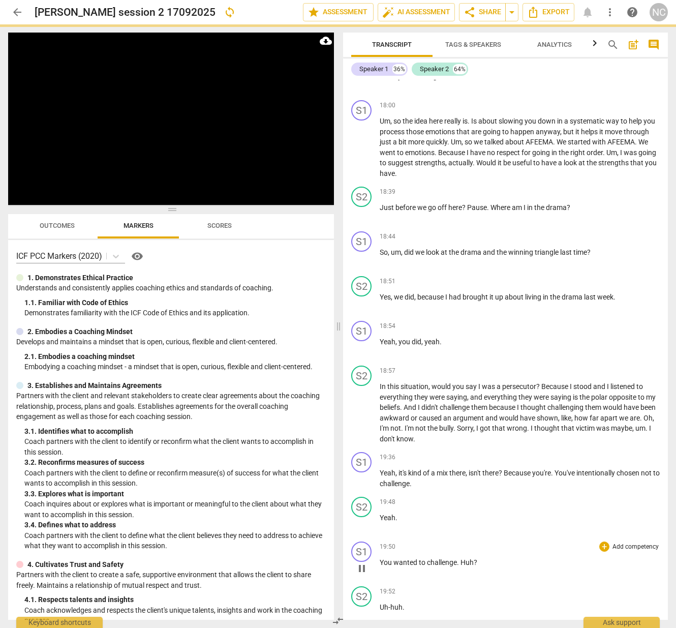
click at [477, 558] on span "?" at bounding box center [476, 562] width 4 height 8
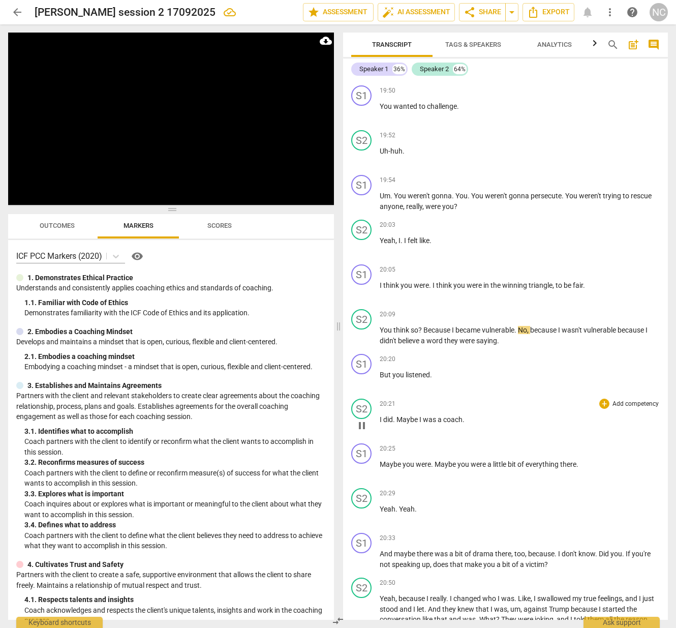
scroll to position [5144, 0]
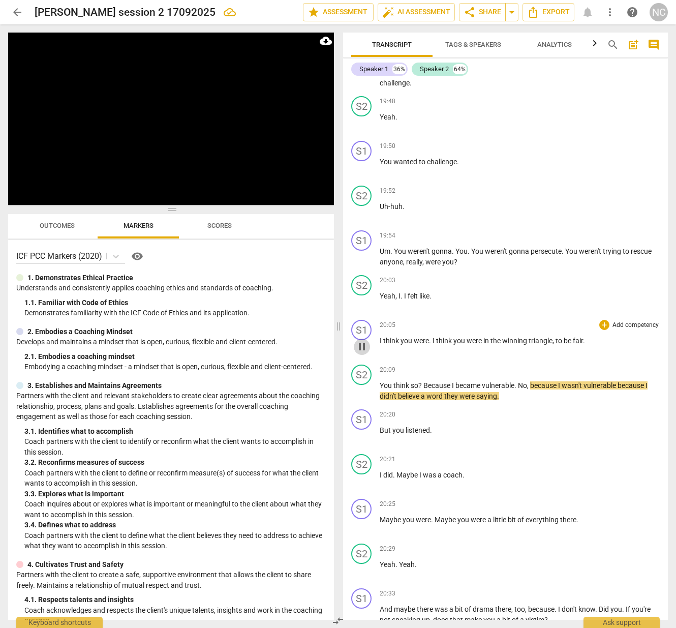
click at [362, 341] on span "pause" at bounding box center [362, 347] width 12 height 12
click at [362, 341] on span "play_arrow" at bounding box center [362, 347] width 12 height 12
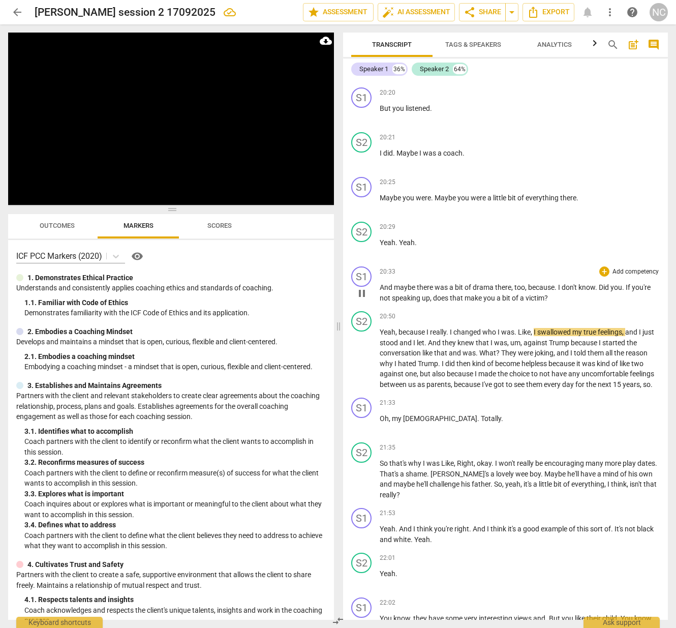
scroll to position [5515, 0]
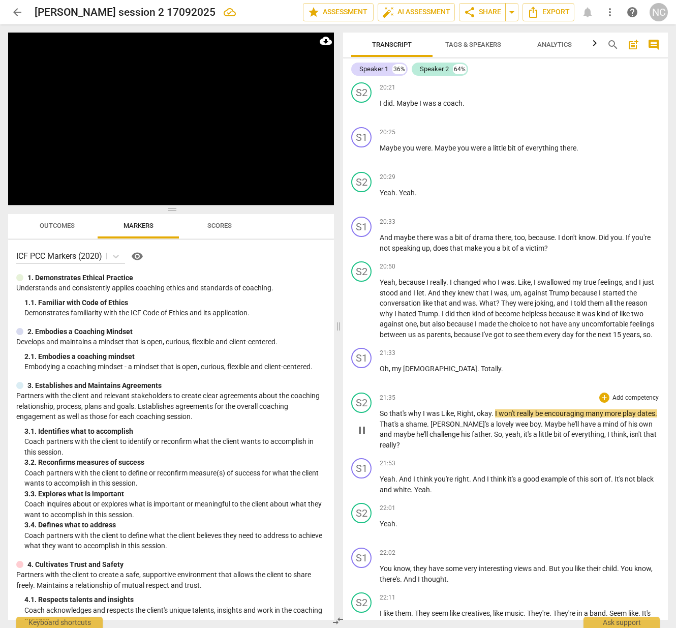
click at [381, 409] on span "So" at bounding box center [385, 413] width 10 height 8
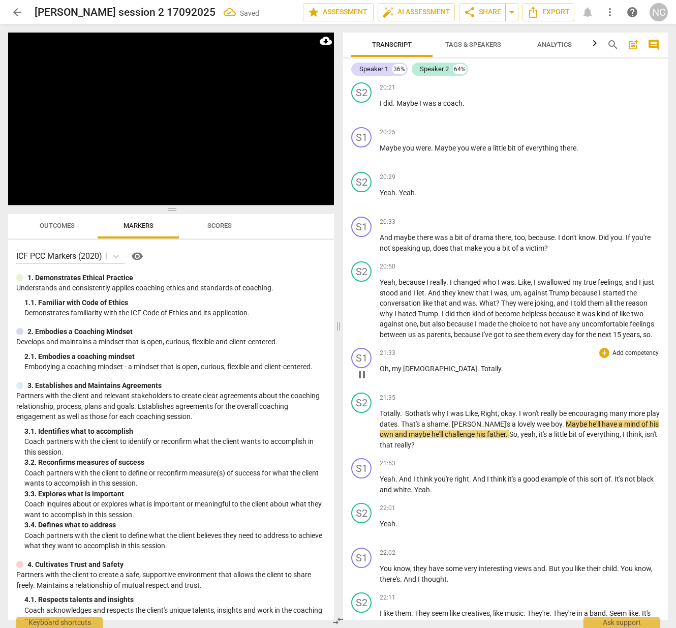
click at [501, 365] on span "." at bounding box center [502, 369] width 2 height 8
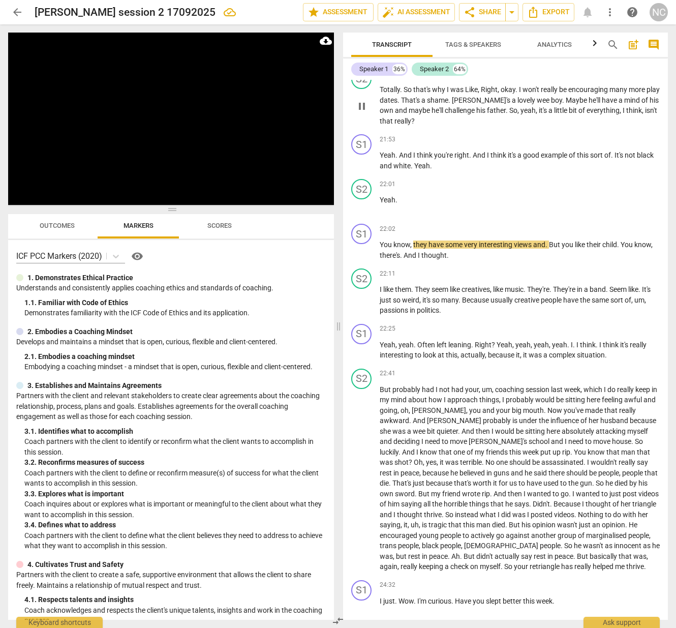
scroll to position [5845, 0]
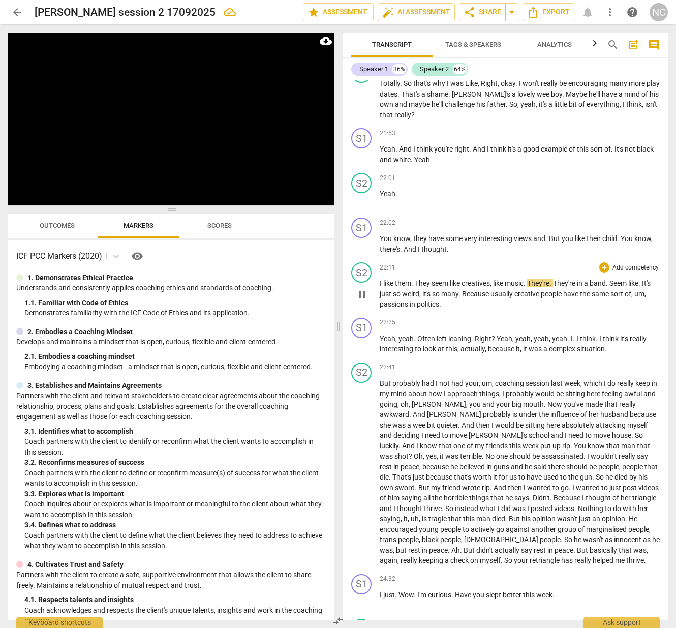
click at [380, 258] on div "S2 play_arrow pause 22:11 + Add competency keyboard_arrow_right I like them . T…" at bounding box center [505, 285] width 325 height 55
click at [453, 233] on p "You know , they have some very interesting views and . But you like their child…" at bounding box center [520, 243] width 280 height 21
click at [497, 335] on span "Yeah" at bounding box center [505, 339] width 16 height 8
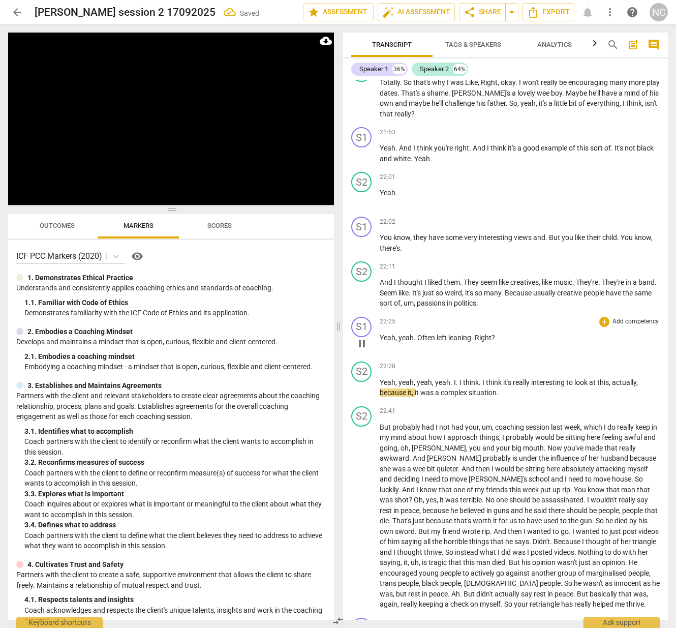
scroll to position [5844, 0]
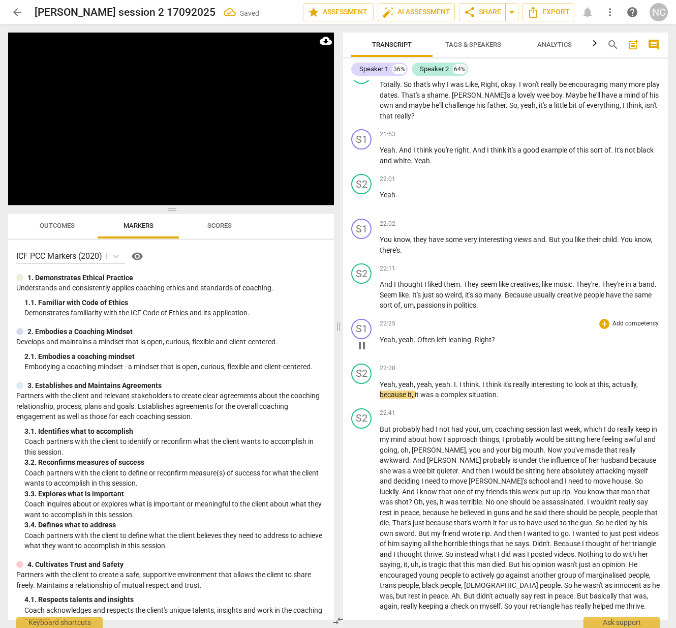
click at [417, 336] on span "Often" at bounding box center [426, 340] width 19 height 8
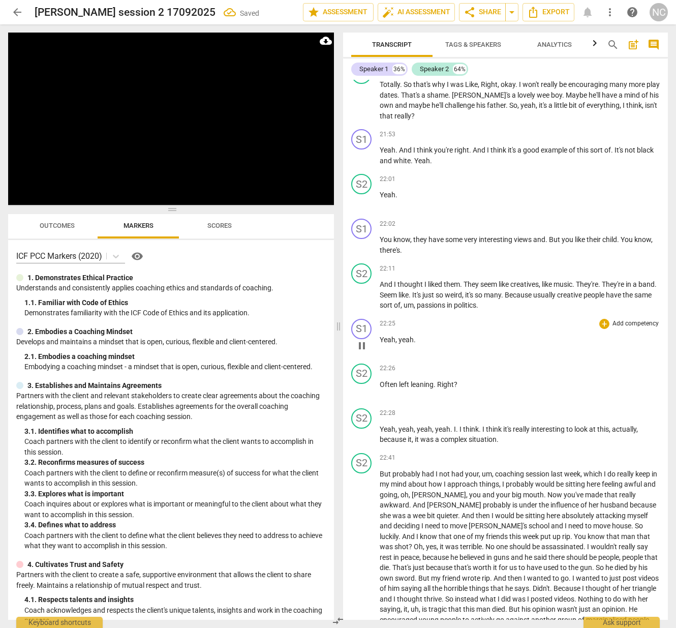
click at [366, 340] on span "pause" at bounding box center [362, 346] width 12 height 12
click at [369, 340] on span "play_arrow" at bounding box center [362, 346] width 16 height 12
click at [367, 340] on span "pause" at bounding box center [362, 346] width 12 height 12
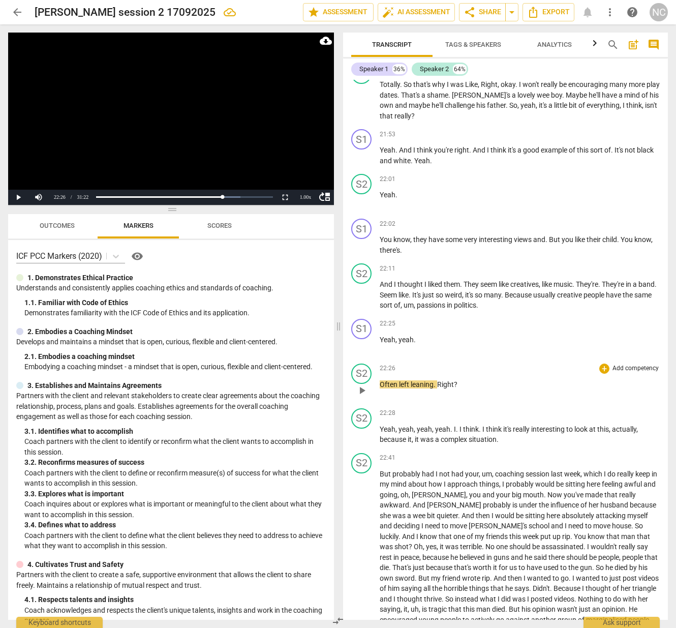
click at [379, 364] on div "S2 play_arrow pause" at bounding box center [365, 382] width 28 height 37
click at [381, 380] on span "Often" at bounding box center [389, 384] width 19 height 8
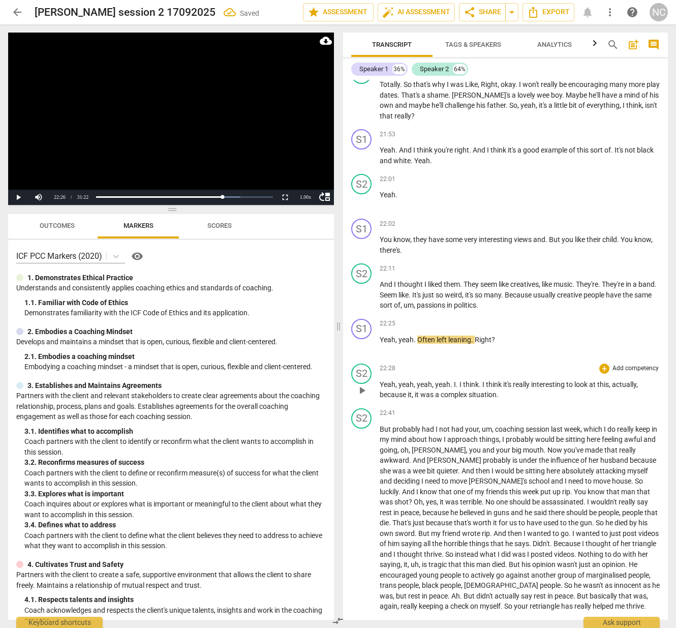
click at [368, 384] on span "play_arrow" at bounding box center [362, 390] width 12 height 12
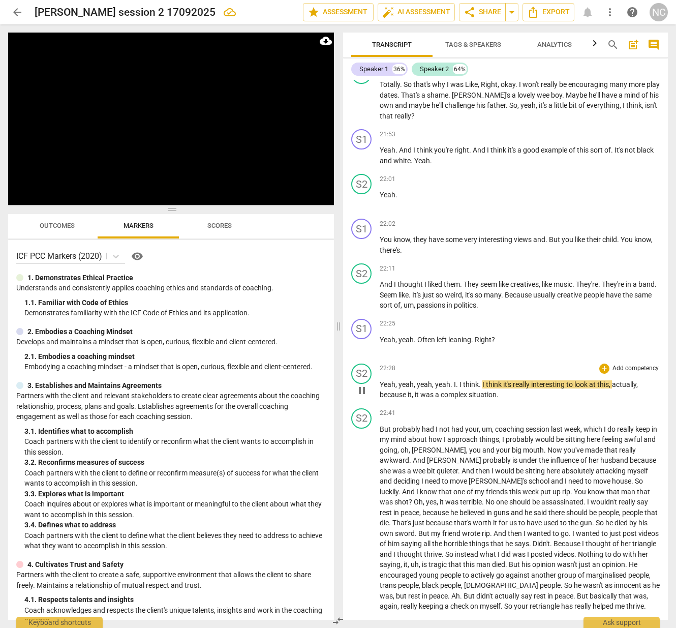
click at [437, 380] on span "yeah" at bounding box center [442, 384] width 15 height 8
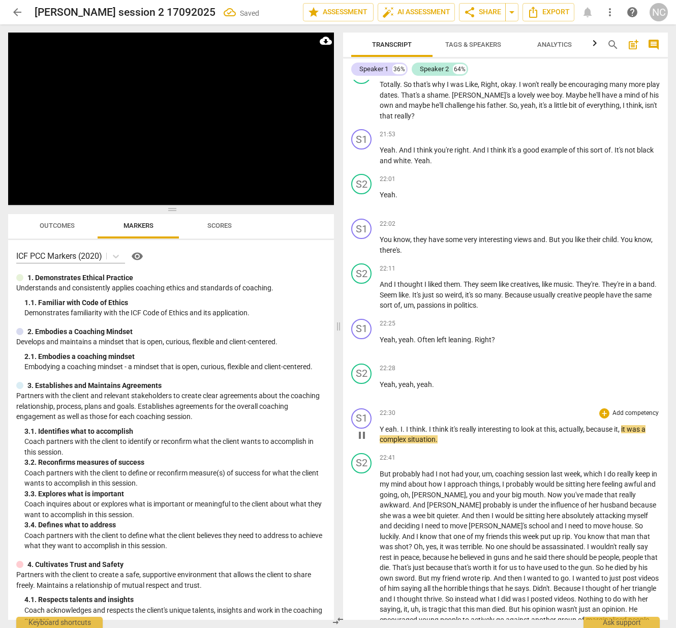
click at [386, 425] on span "eah" at bounding box center [391, 429] width 12 height 8
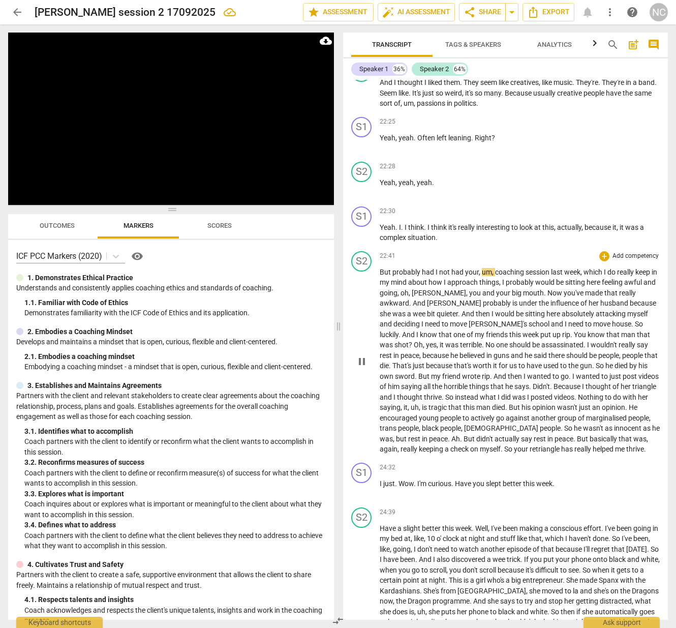
scroll to position [6047, 0]
click at [423, 340] on span "Oh" at bounding box center [418, 344] width 9 height 8
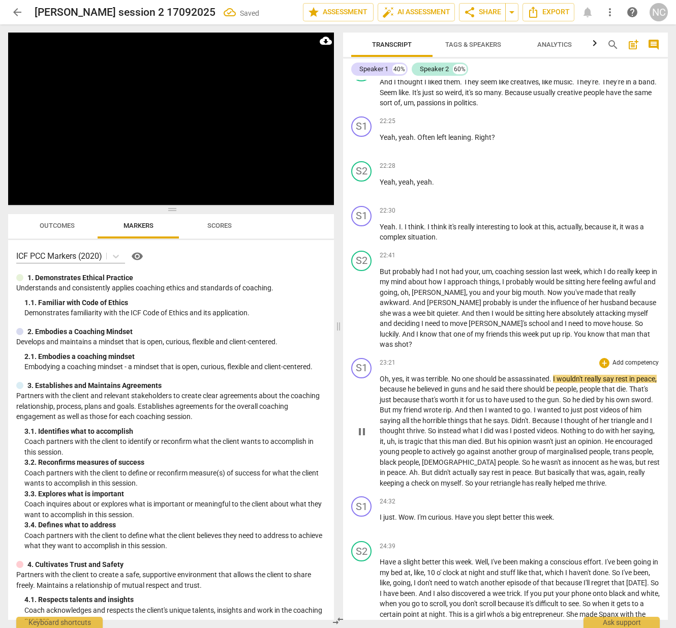
click at [406, 375] on span "it" at bounding box center [409, 379] width 6 height 8
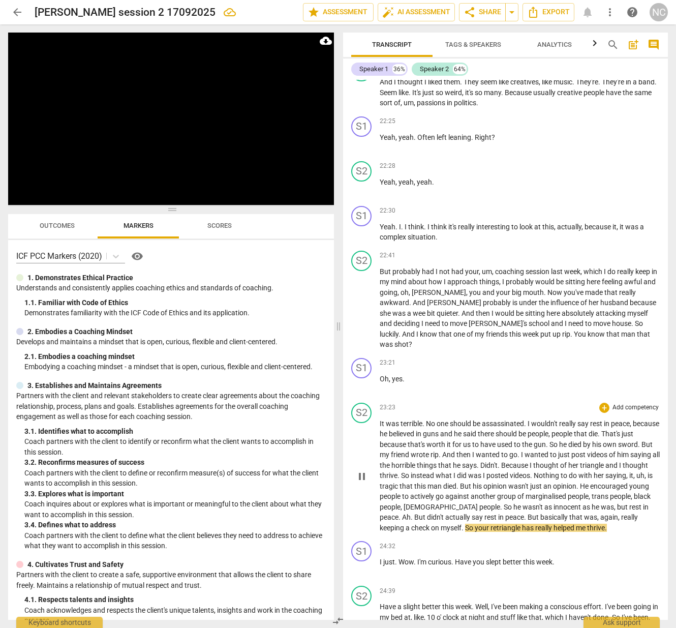
click at [491, 524] on span "retriangle" at bounding box center [507, 528] width 32 height 8
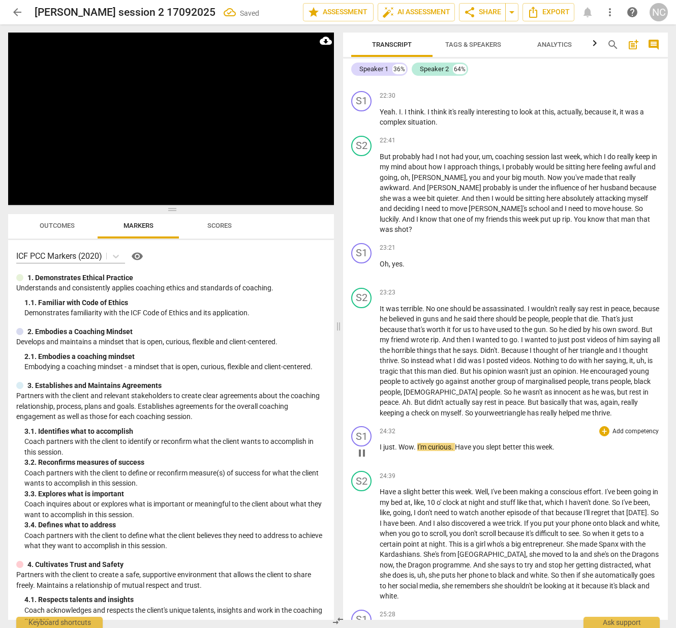
scroll to position [6179, 0]
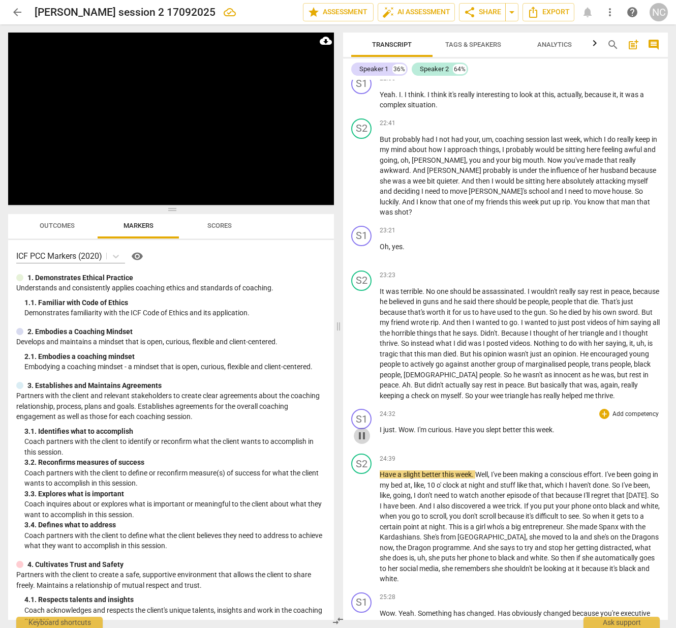
click at [364, 430] on span "pause" at bounding box center [362, 436] width 12 height 12
click at [365, 430] on span "play_arrow" at bounding box center [362, 436] width 12 height 12
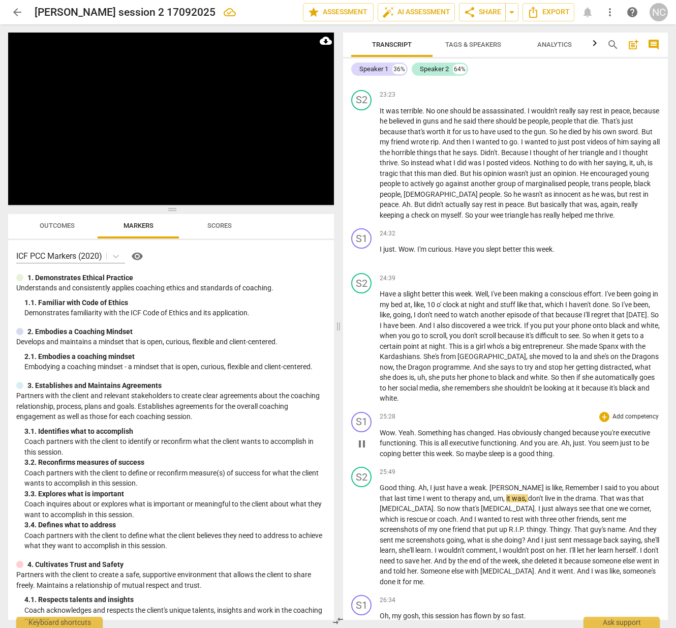
scroll to position [0, 0]
click at [504, 484] on span "[PERSON_NAME]" at bounding box center [518, 488] width 56 height 8
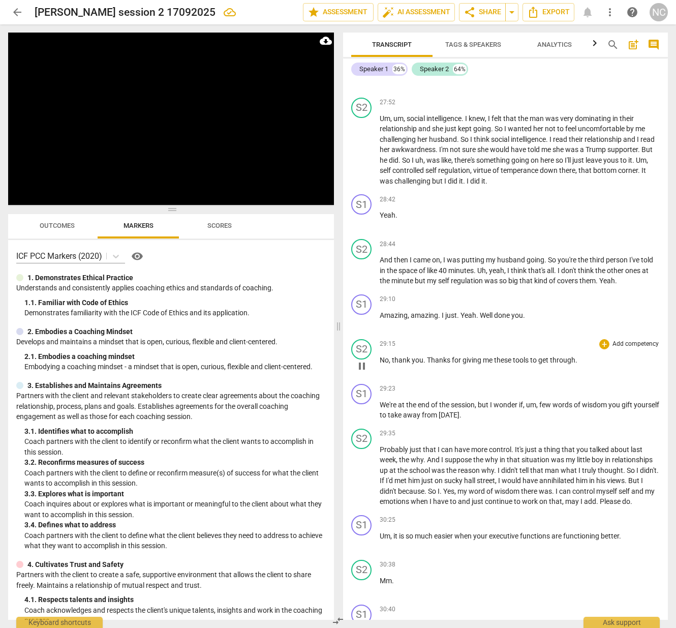
scroll to position [7235, 0]
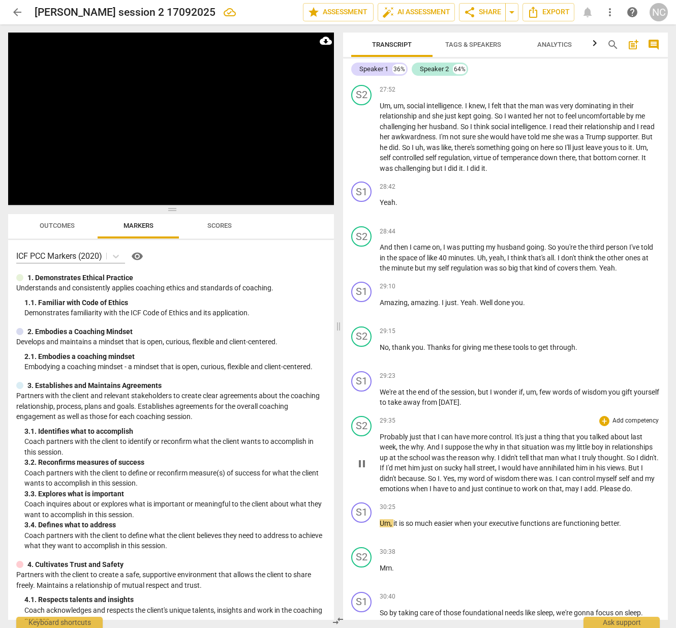
click at [581, 485] on span "may" at bounding box center [572, 489] width 15 height 8
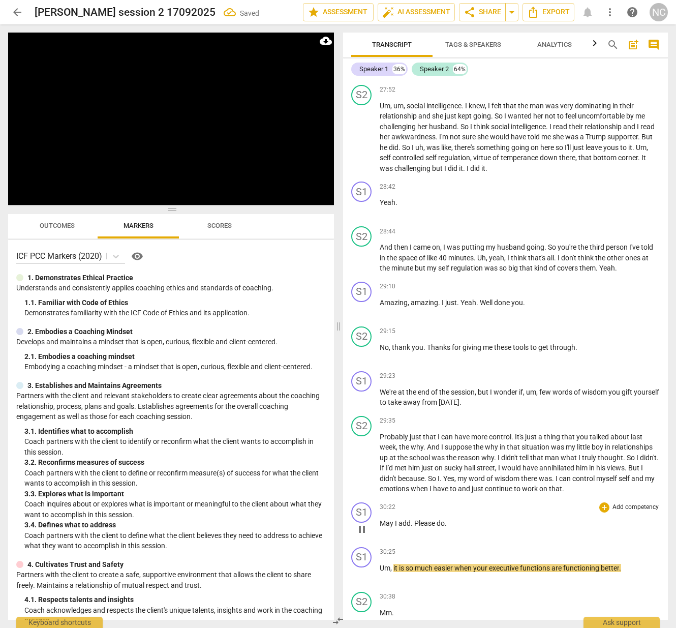
click at [414, 519] on span "Please" at bounding box center [425, 523] width 22 height 8
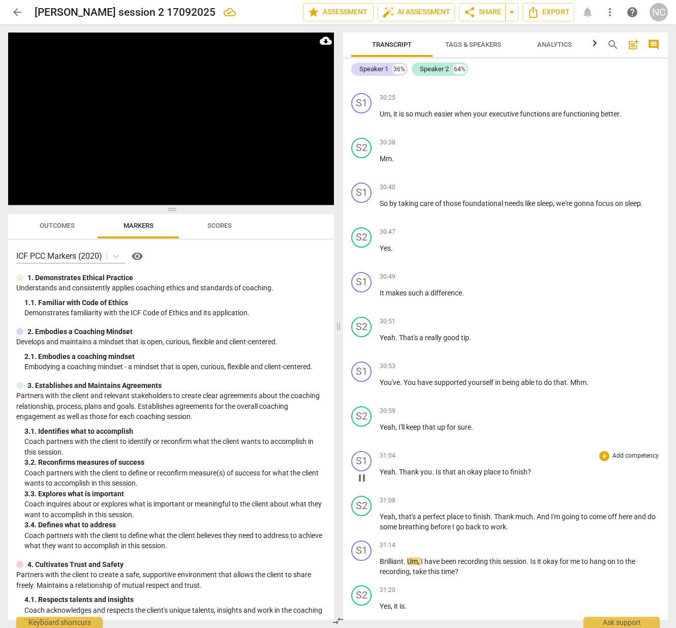
scroll to position [7733, 0]
click at [64, 228] on span "Outcomes" at bounding box center [57, 226] width 35 height 8
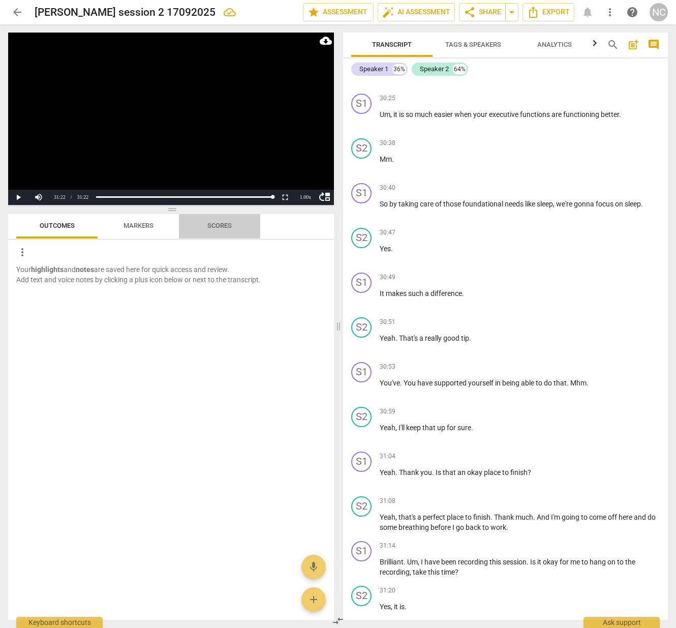
click at [220, 226] on span "Scores" at bounding box center [219, 226] width 24 height 8
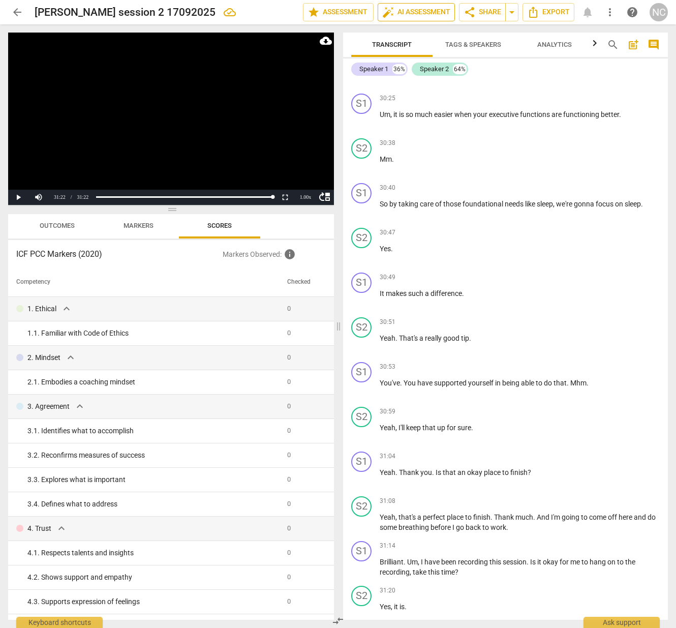
click at [411, 13] on span "auto_fix_high AI Assessment" at bounding box center [416, 12] width 68 height 12
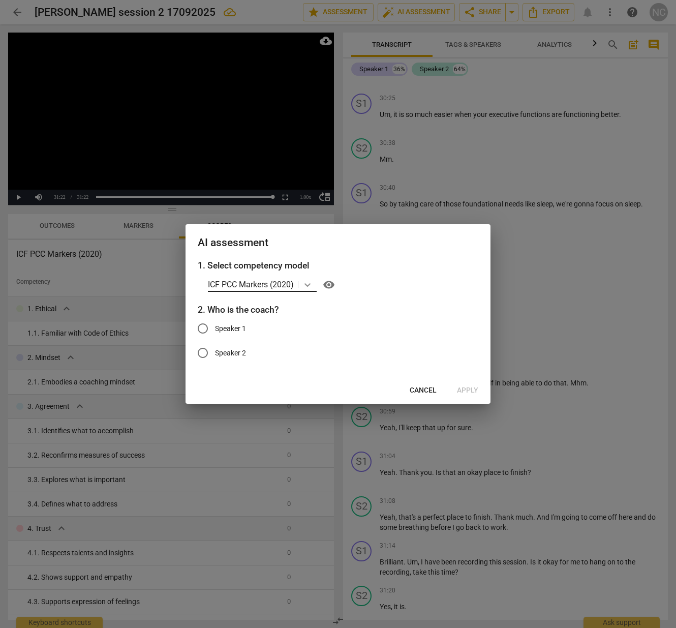
click at [308, 285] on icon at bounding box center [308, 285] width 6 height 4
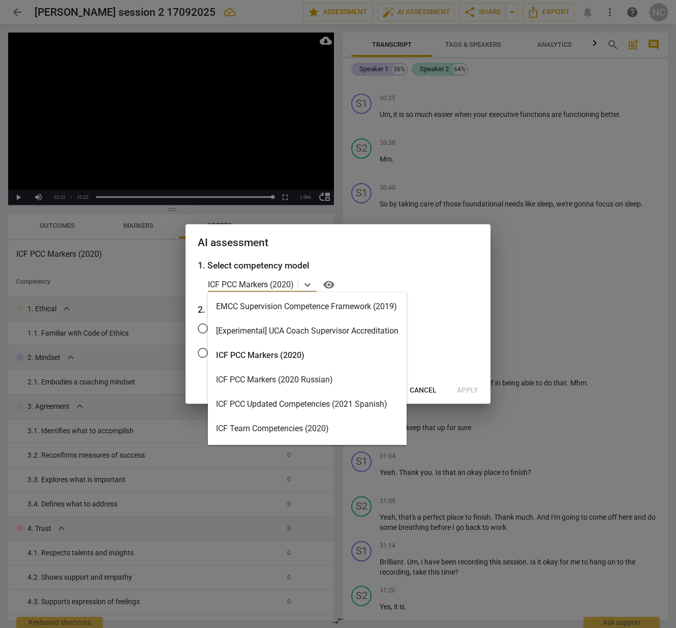
scroll to position [0, 0]
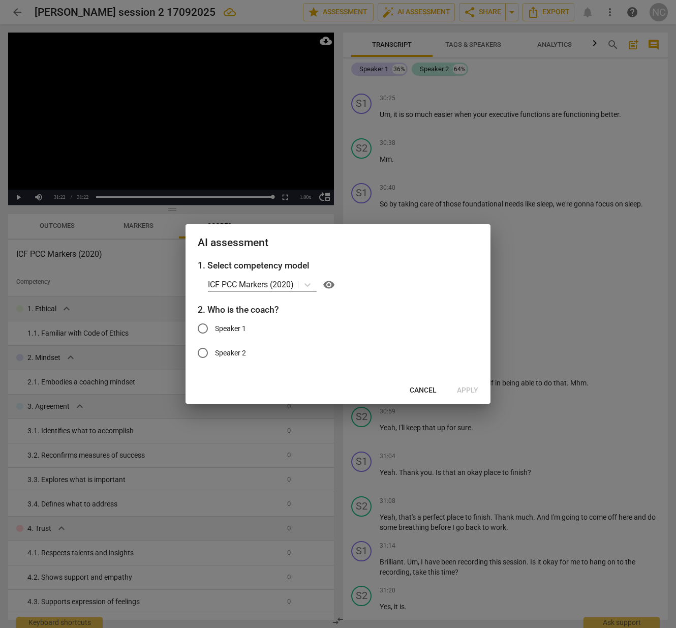
click at [359, 277] on div "ICF PCC Markers (2020) visibility" at bounding box center [343, 285] width 270 height 16
click at [205, 327] on input "Speaker 1" at bounding box center [203, 328] width 24 height 24
radio input "true"
click at [468, 390] on span "Apply" at bounding box center [467, 390] width 21 height 10
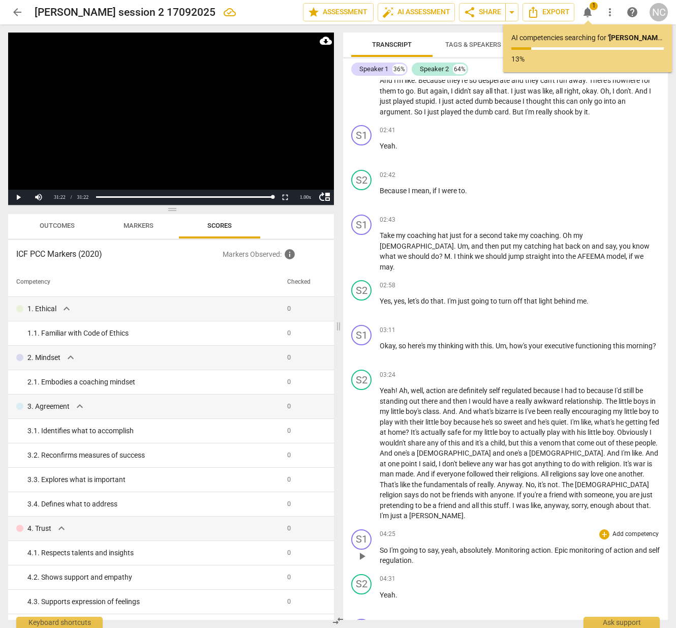
scroll to position [478, 0]
